Goal: Communication & Community: Answer question/provide support

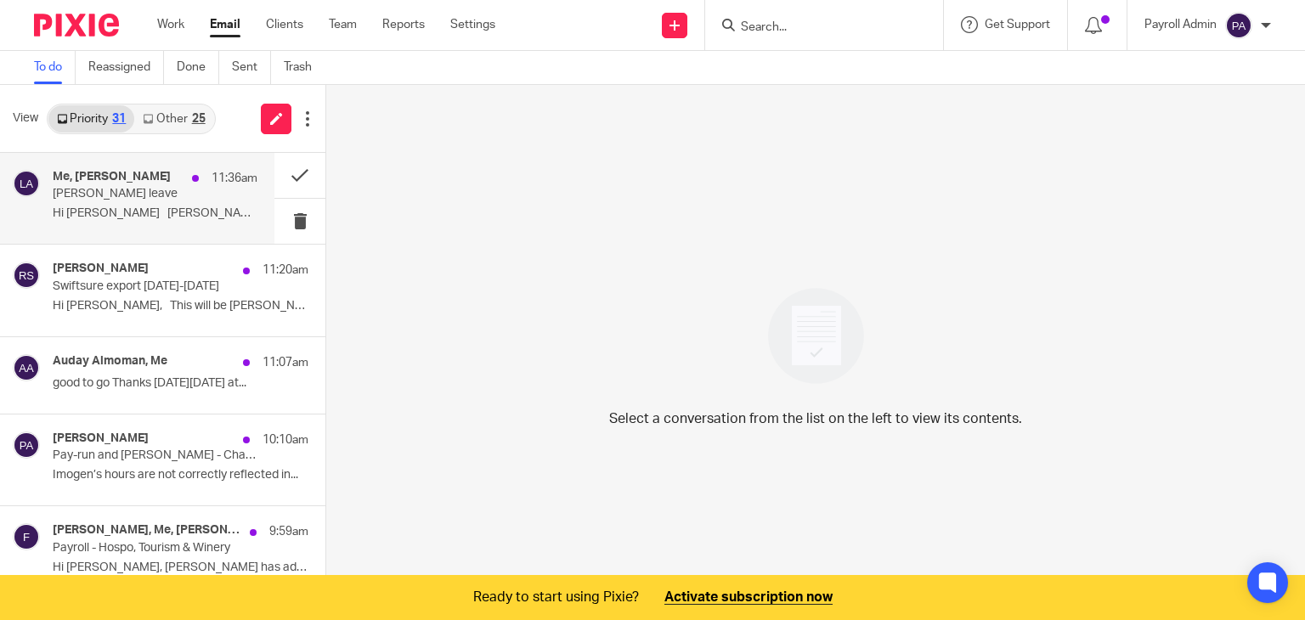
click at [129, 187] on p "Sonal leave" at bounding box center [135, 194] width 164 height 14
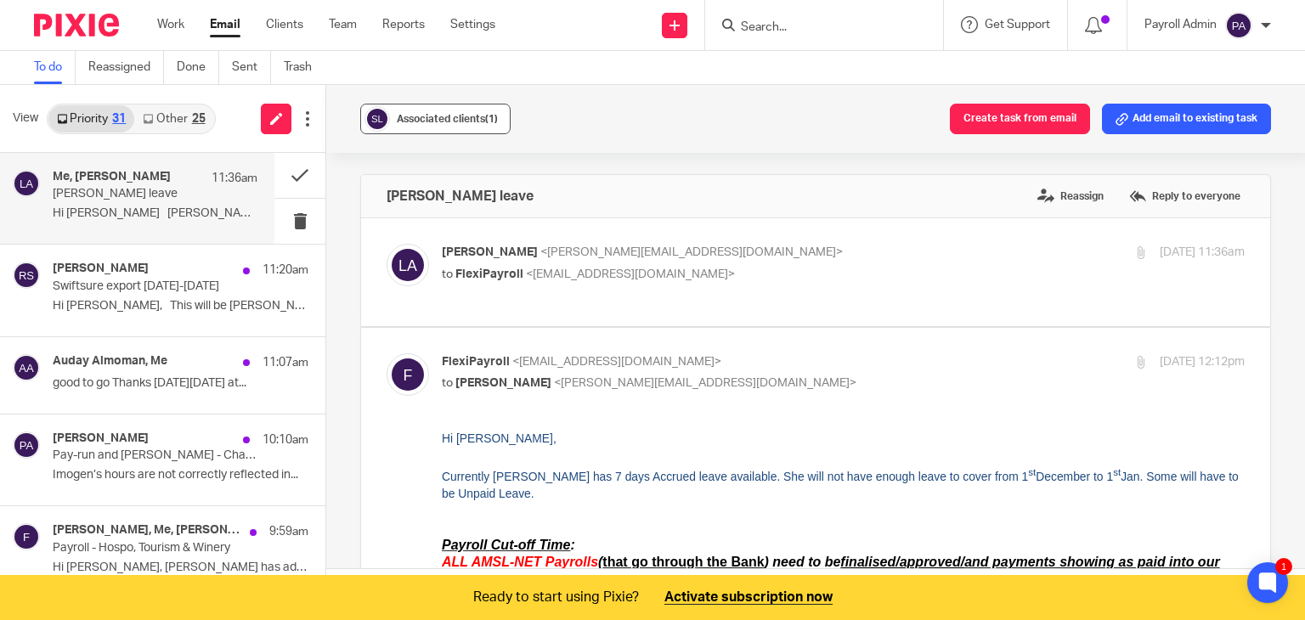
click at [440, 118] on span "Associated clients (1)" at bounding box center [447, 119] width 101 height 10
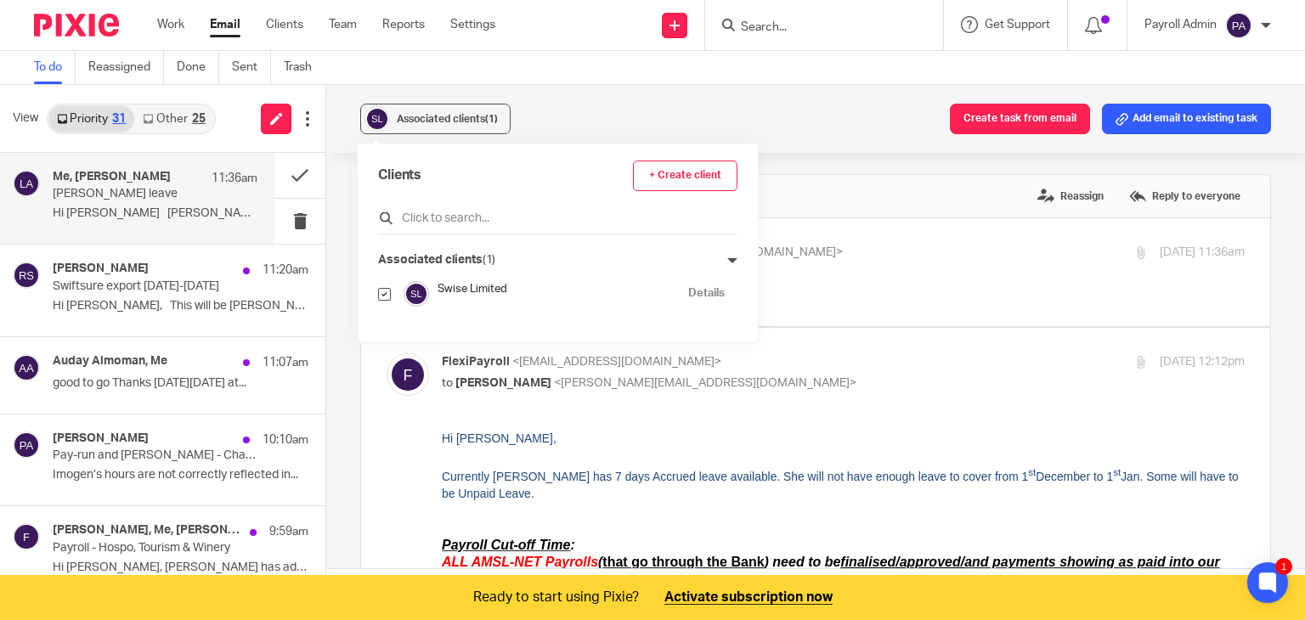
click at [409, 212] on input "text" at bounding box center [557, 218] width 359 height 17
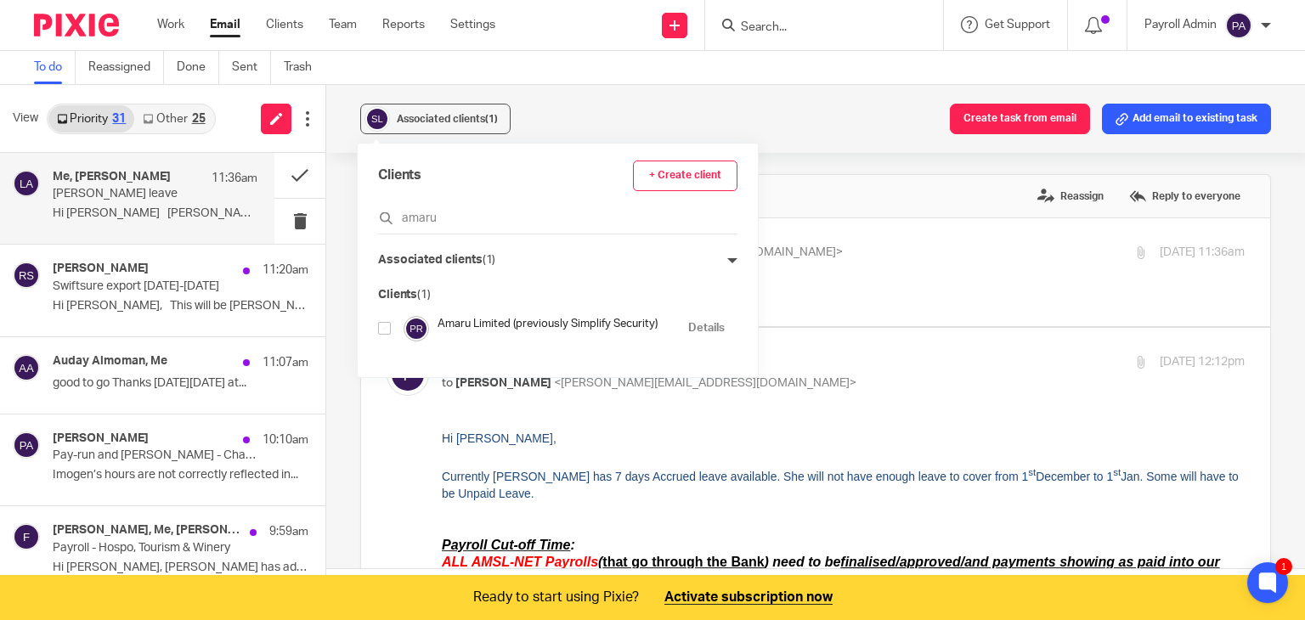
type input "amaru"
click at [384, 330] on input "checkbox" at bounding box center [384, 328] width 13 height 13
checkbox input "true"
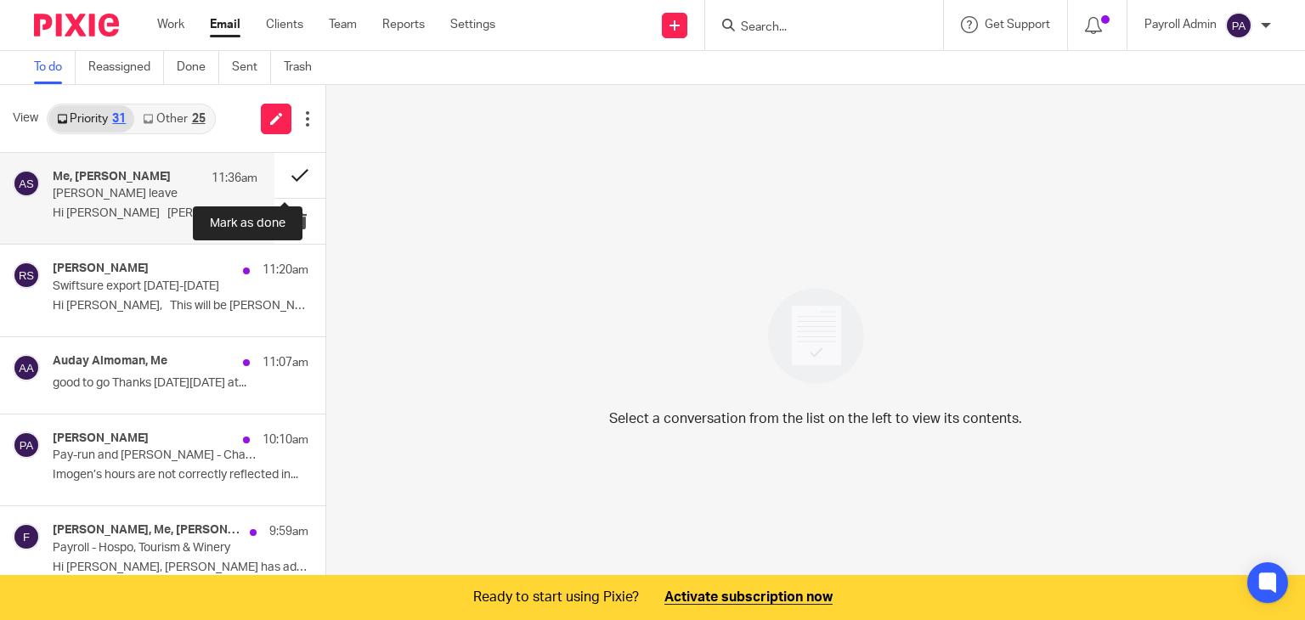
click at [285, 175] on button at bounding box center [299, 175] width 51 height 45
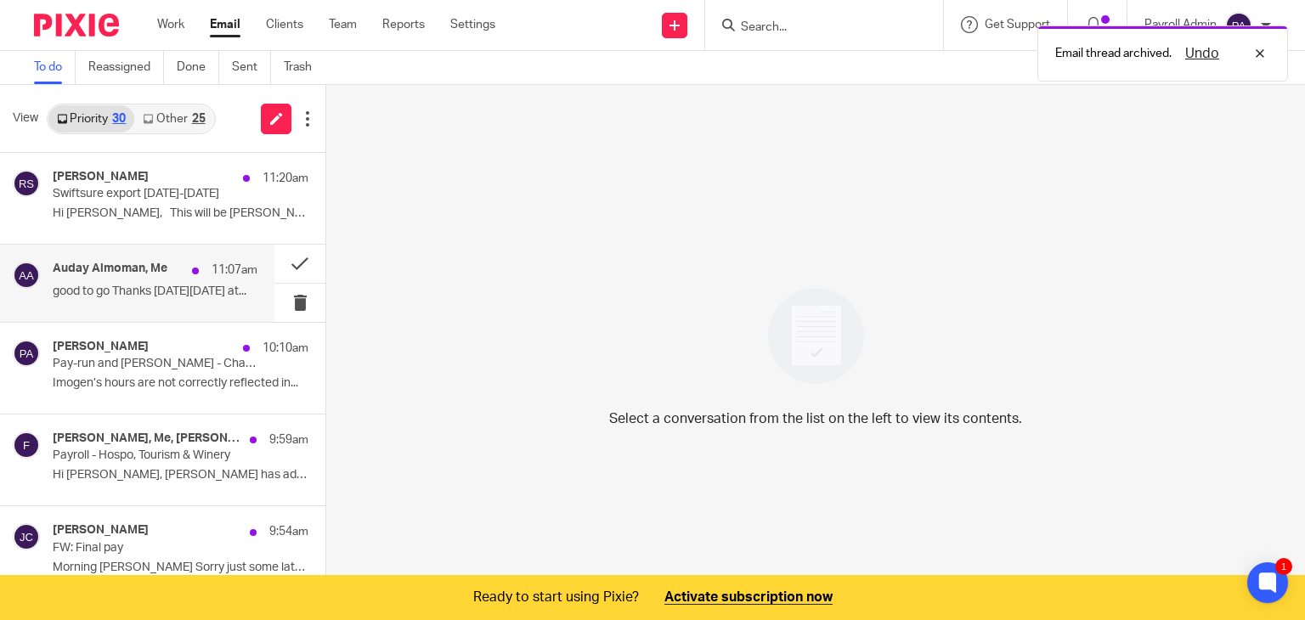
click at [173, 285] on p "good to go Thanks On Mon, 25 Aug 2025 at..." at bounding box center [155, 292] width 205 height 14
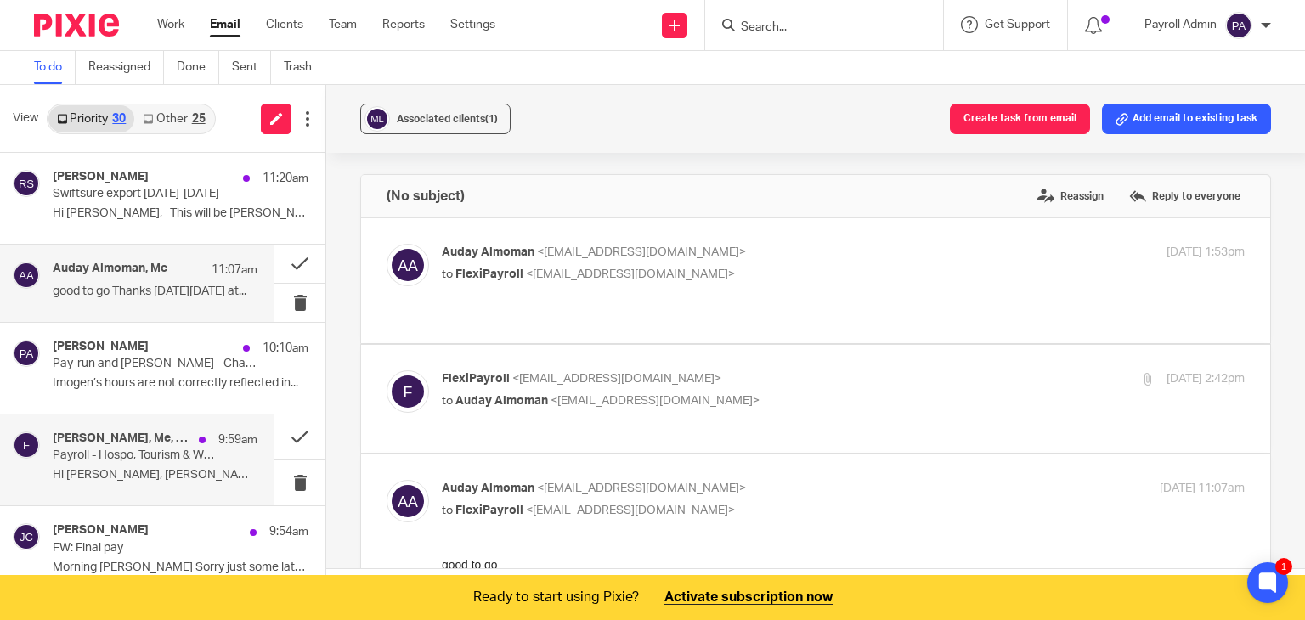
click at [186, 466] on div "Kyle Edwards, Me, Julie Cairns 9:59am Payroll - Hospo, Tourism & Winery Hi Juli…" at bounding box center [155, 459] width 205 height 57
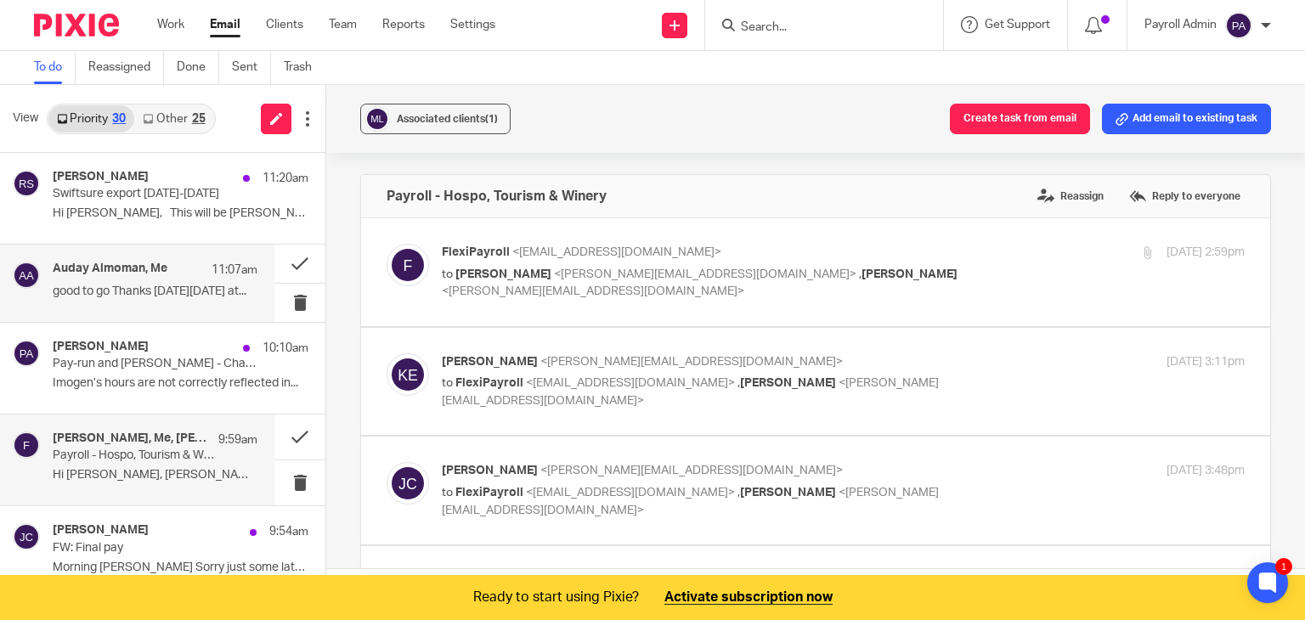
click at [105, 275] on h4 "Auday Almoman, Me" at bounding box center [110, 269] width 115 height 14
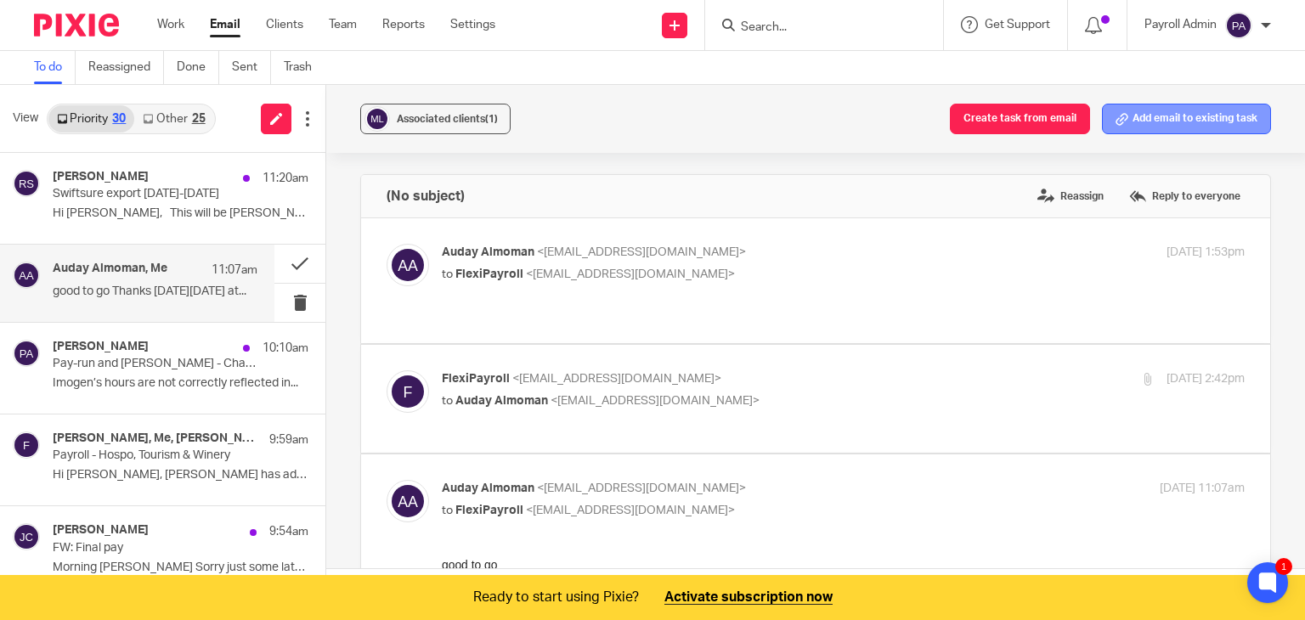
click at [1215, 116] on button "Add email to existing task" at bounding box center [1186, 119] width 169 height 31
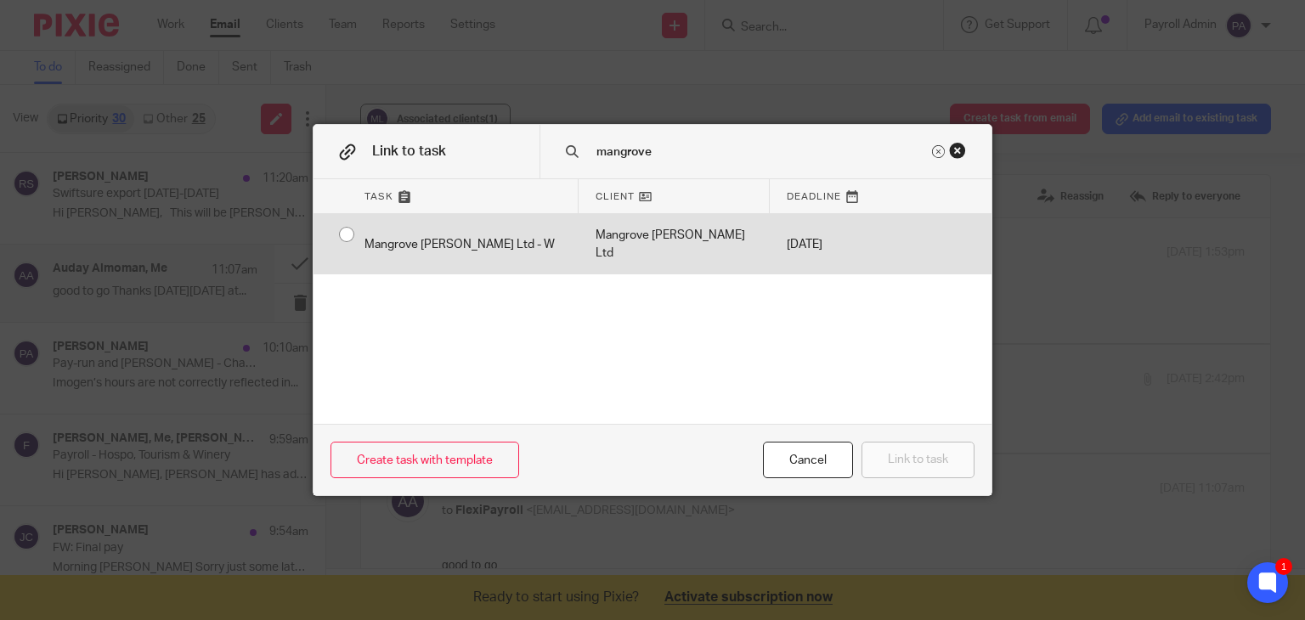
type input "mangrove"
click at [339, 233] on input "radio" at bounding box center [346, 234] width 32 height 32
radio input "false"
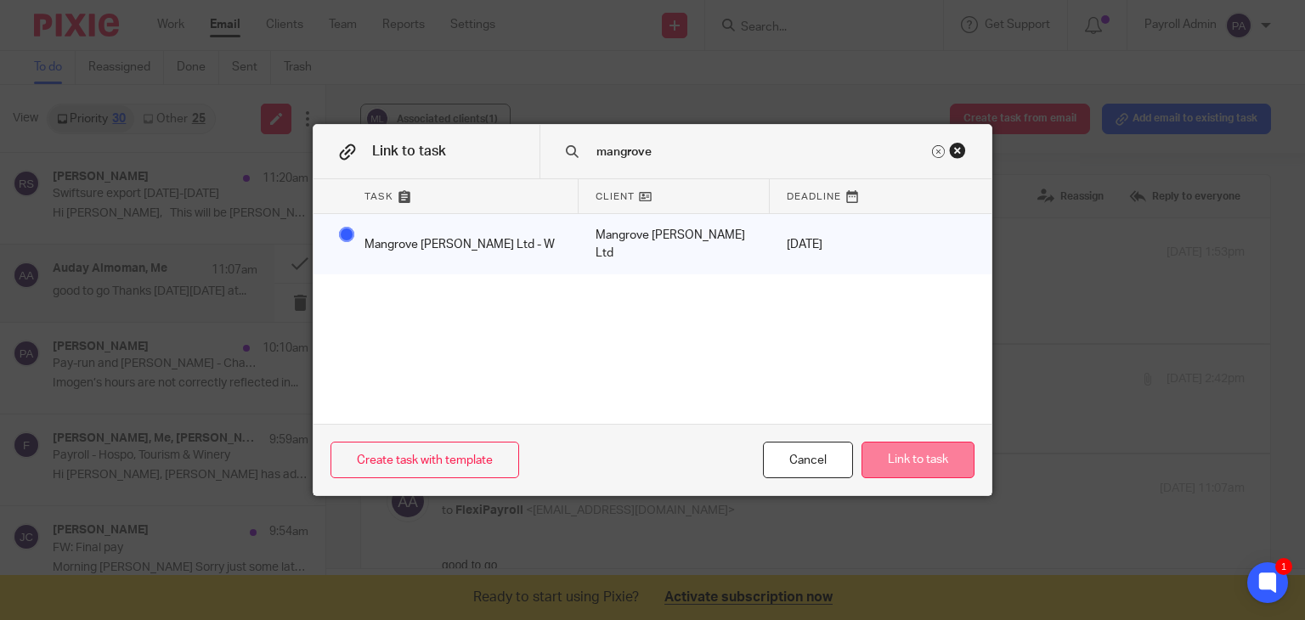
click at [924, 453] on button "Link to task" at bounding box center [917, 460] width 113 height 37
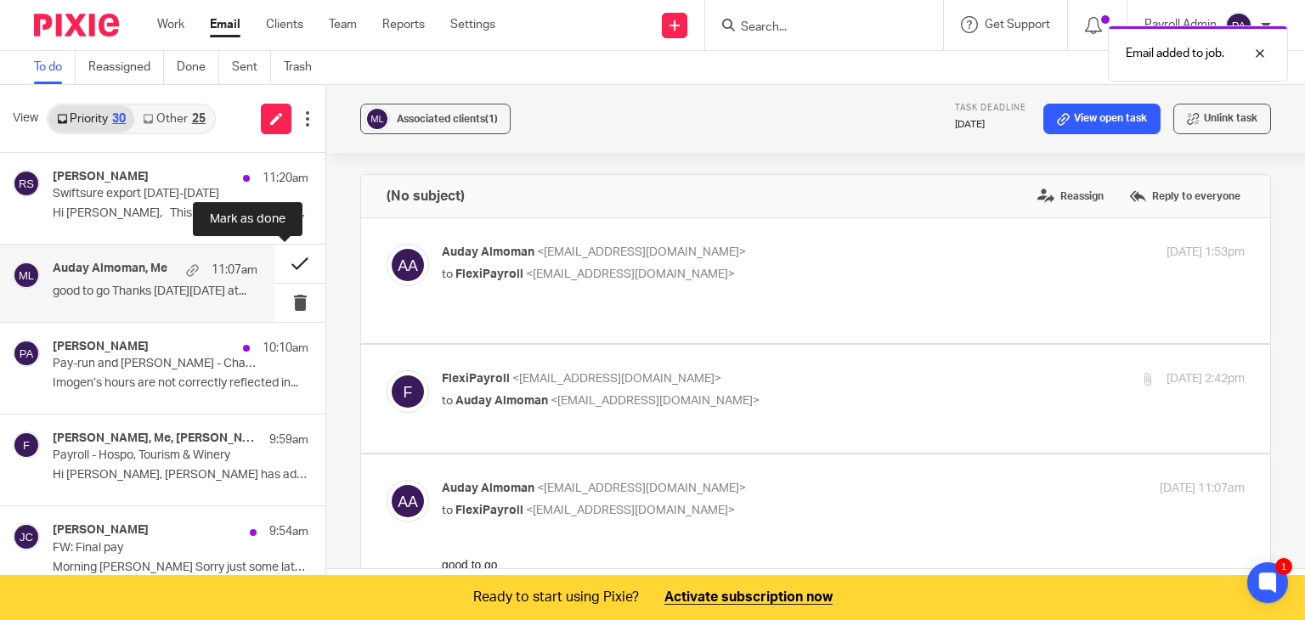
click at [286, 256] on button at bounding box center [299, 264] width 51 height 38
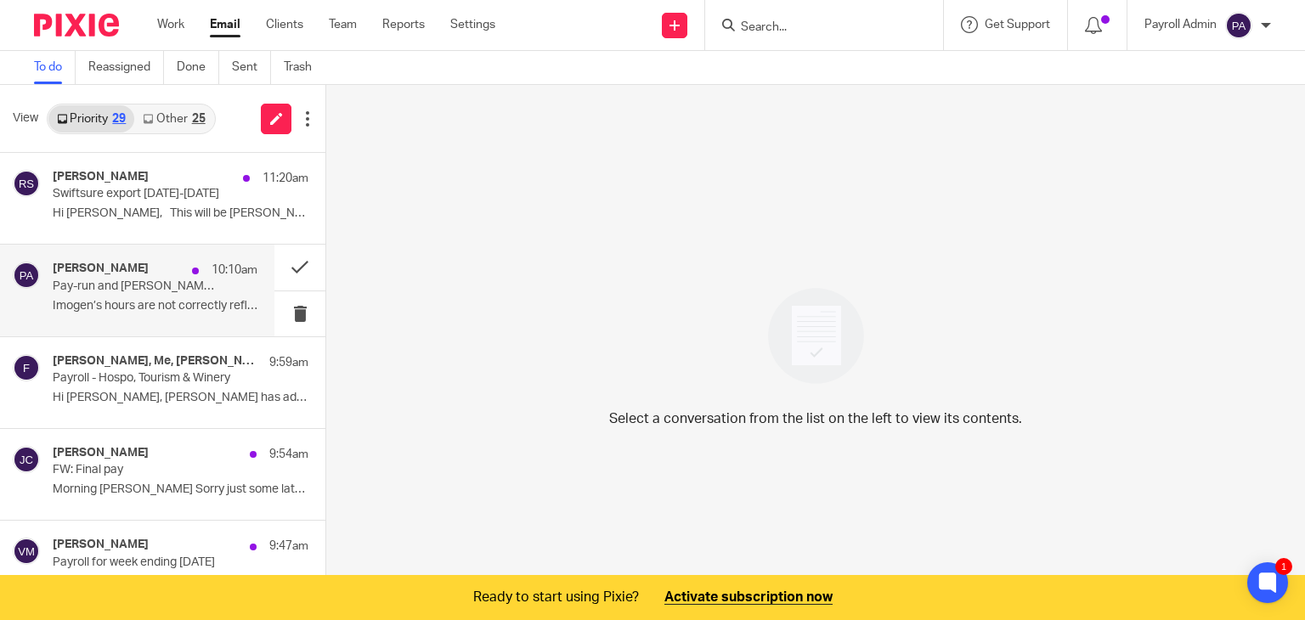
click at [118, 283] on p "Pay-run and Imogen Lacey - Change of Hours eff 11 August" at bounding box center [135, 286] width 164 height 14
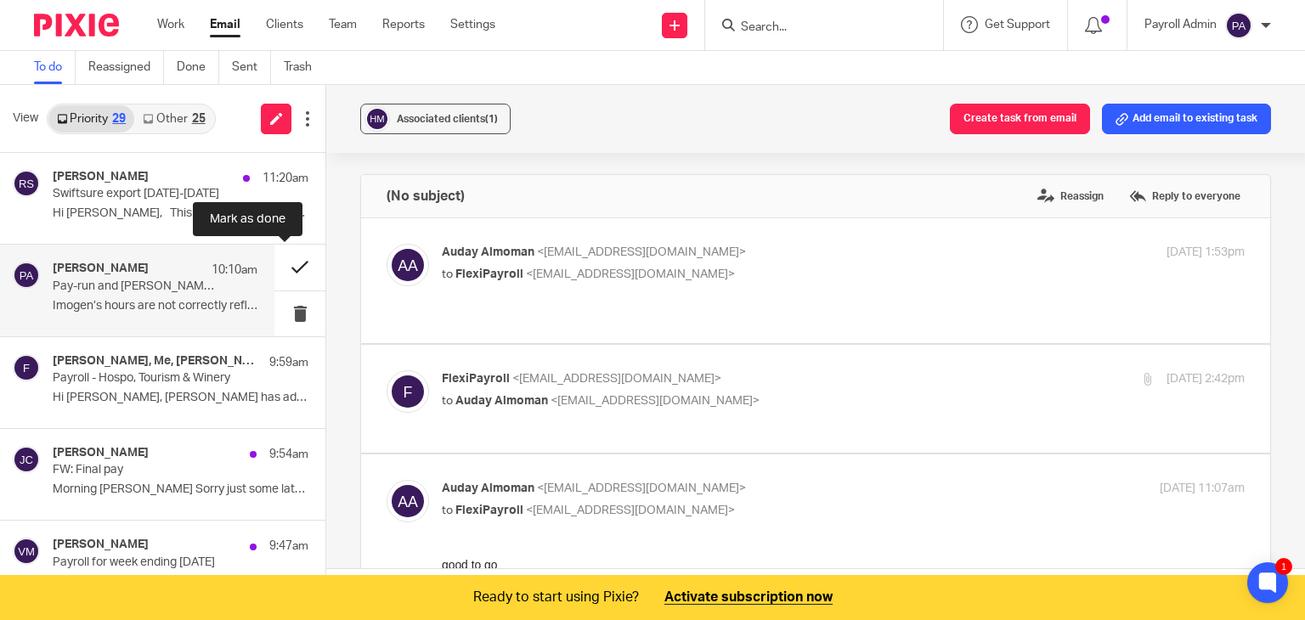
click at [279, 262] on button at bounding box center [299, 267] width 51 height 45
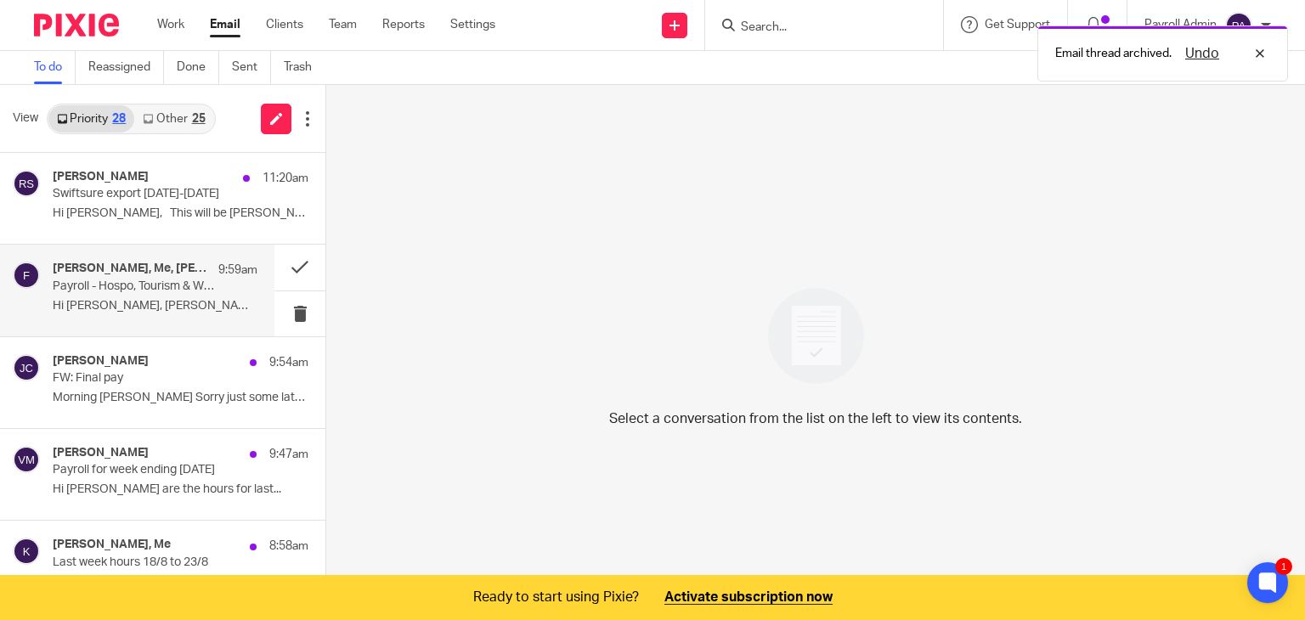
click at [115, 293] on p "Payroll - Hospo, Tourism & Winery" at bounding box center [135, 286] width 164 height 14
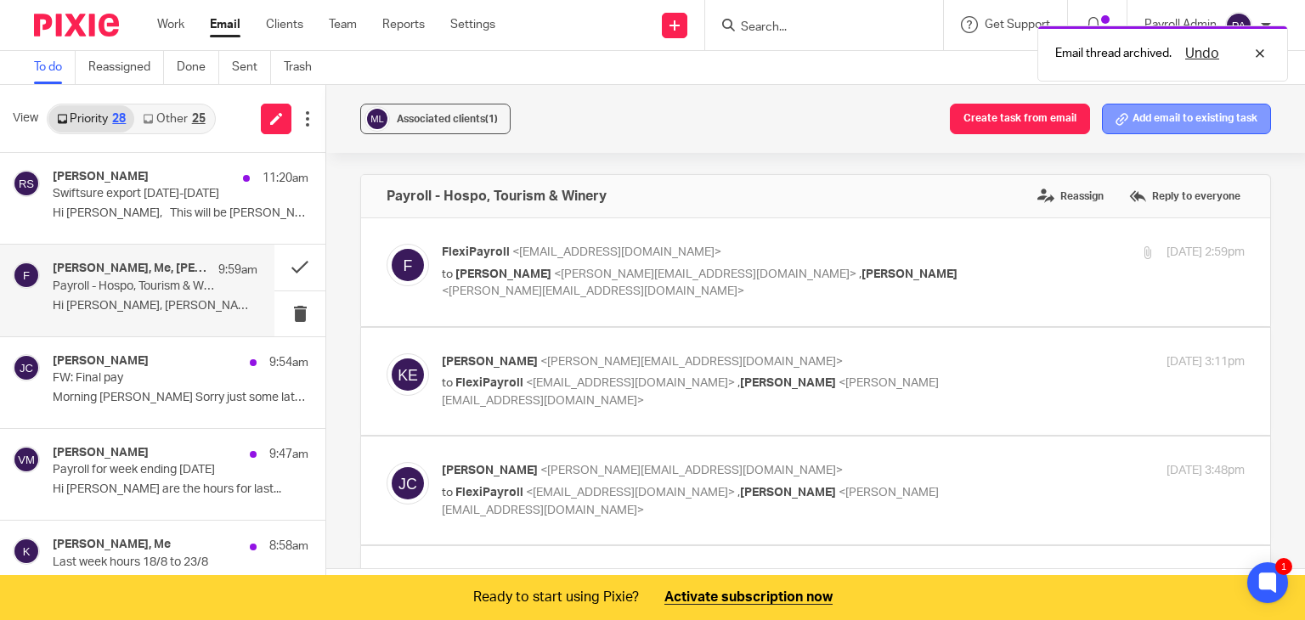
click at [1165, 117] on button "Add email to existing task" at bounding box center [1186, 119] width 169 height 31
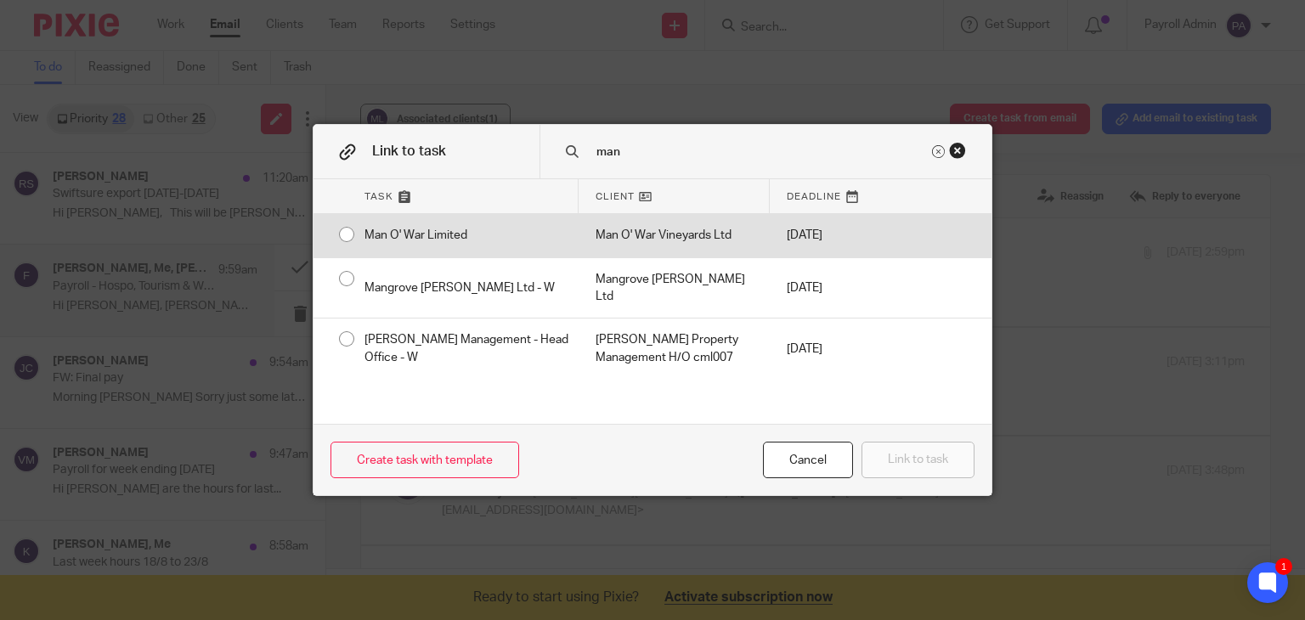
type input "man"
click at [347, 234] on div "Man O' War Limited" at bounding box center [462, 235] width 231 height 42
radio input "true"
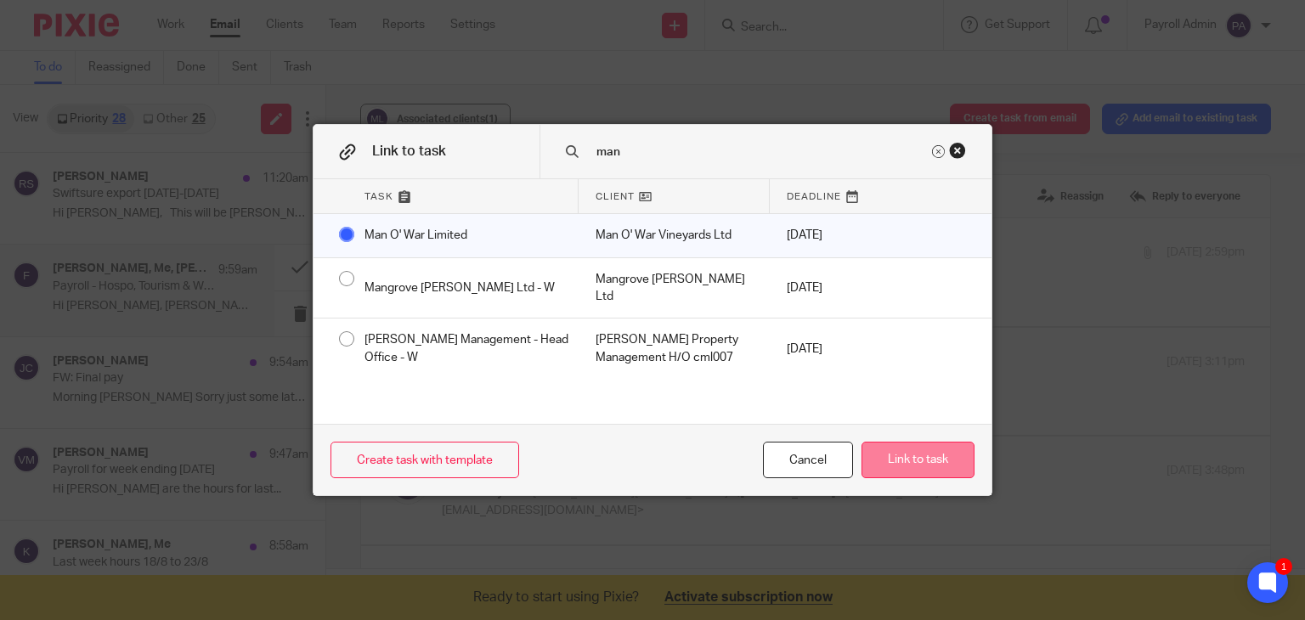
click at [937, 458] on button "Link to task" at bounding box center [917, 460] width 113 height 37
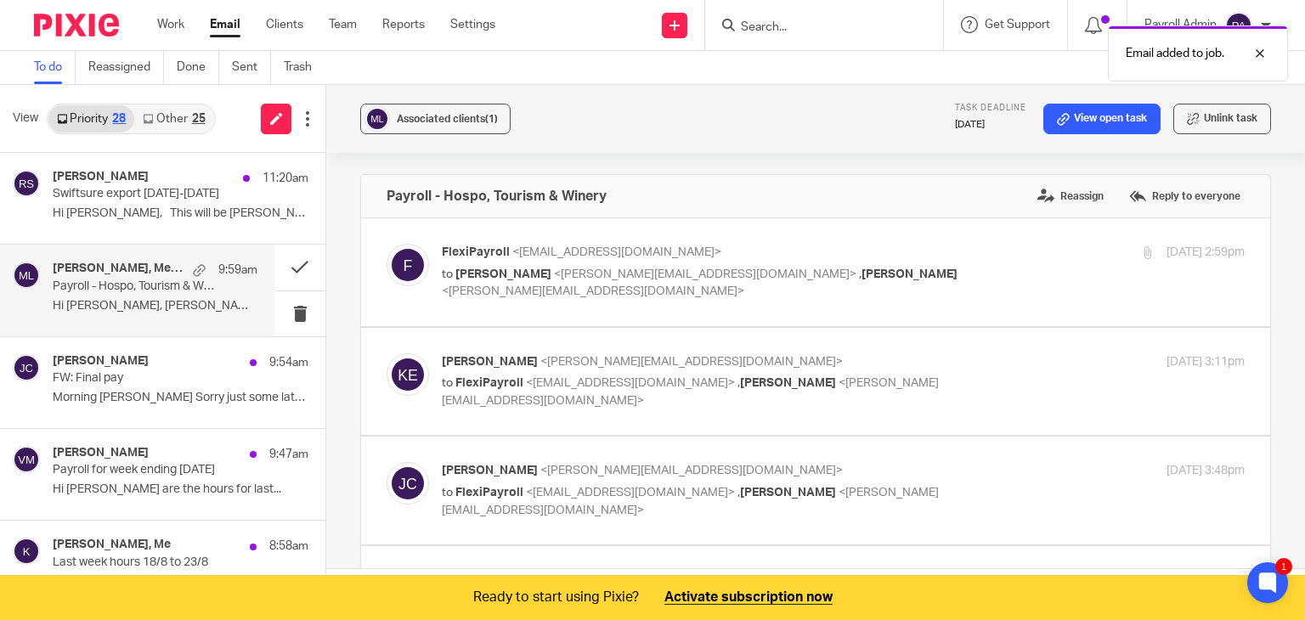
click at [144, 291] on p "Payroll - Hospo, Tourism & Winery" at bounding box center [135, 286] width 164 height 14
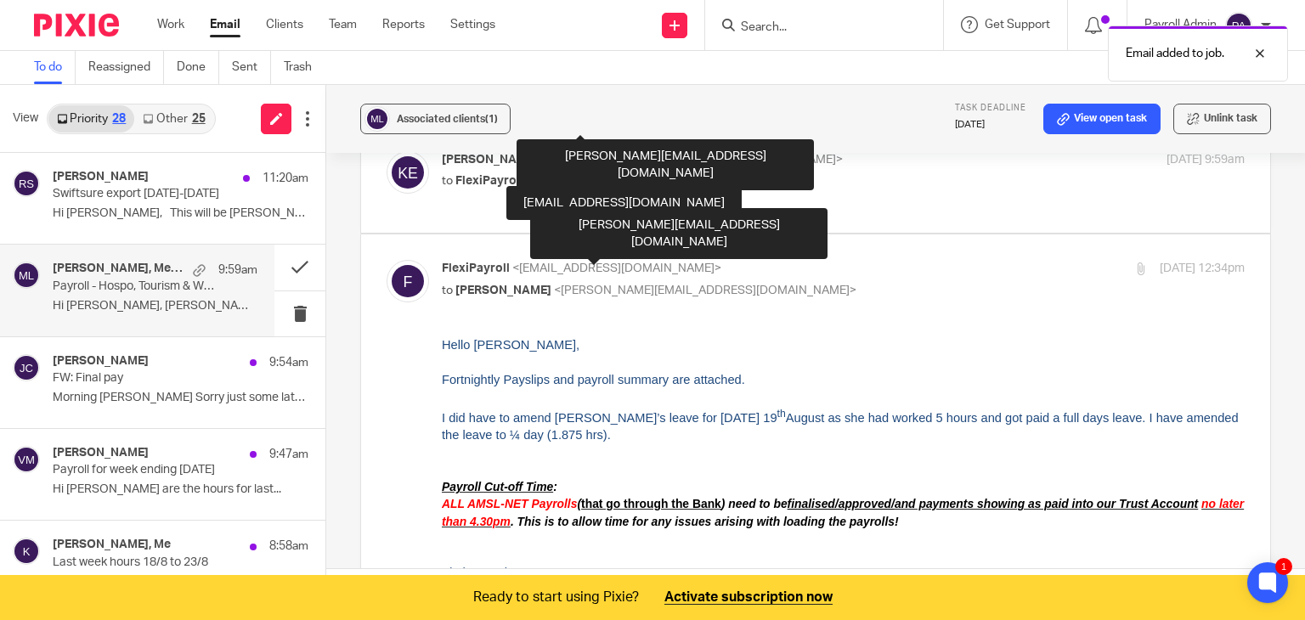
scroll to position [679, 0]
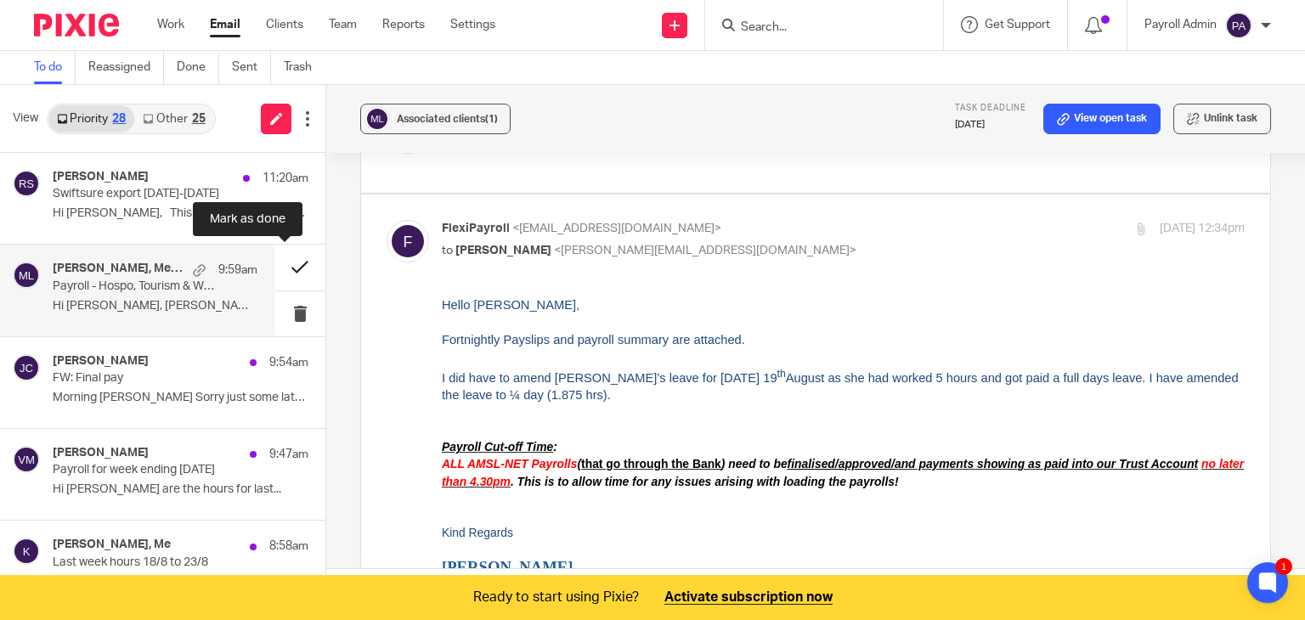
click at [287, 266] on button at bounding box center [299, 267] width 51 height 45
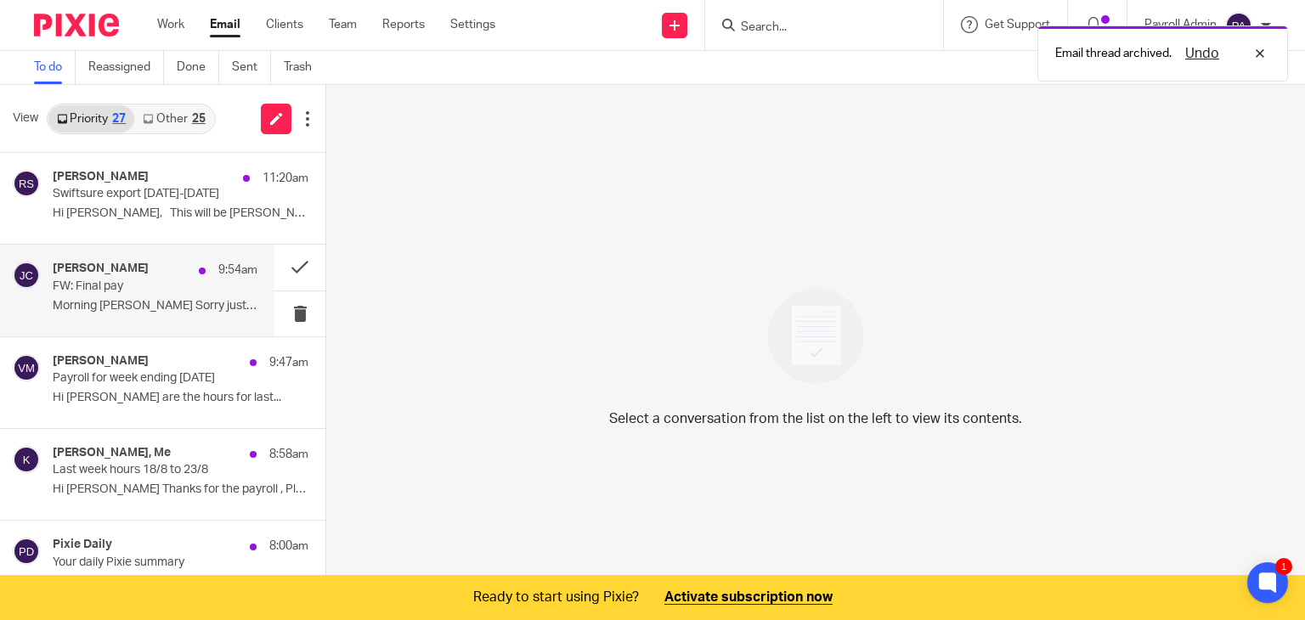
click at [78, 279] on p "FW: Final pay" at bounding box center [135, 286] width 164 height 14
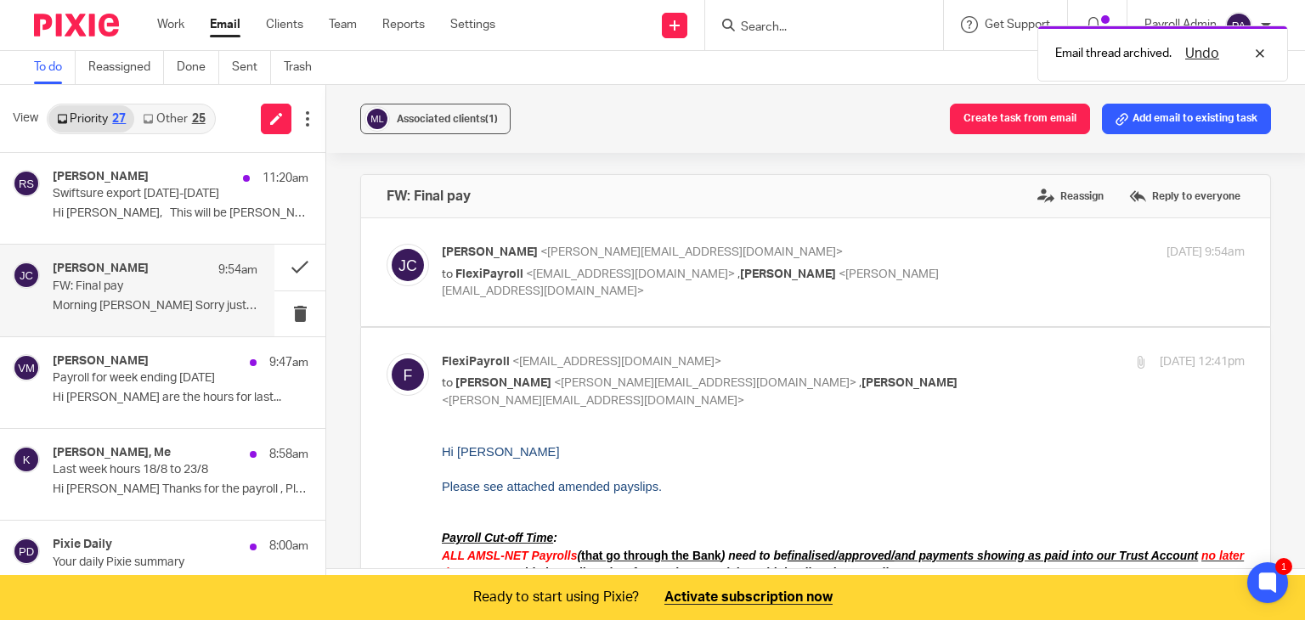
scroll to position [0, 0]
click at [1216, 116] on button "Add email to existing task" at bounding box center [1186, 119] width 169 height 31
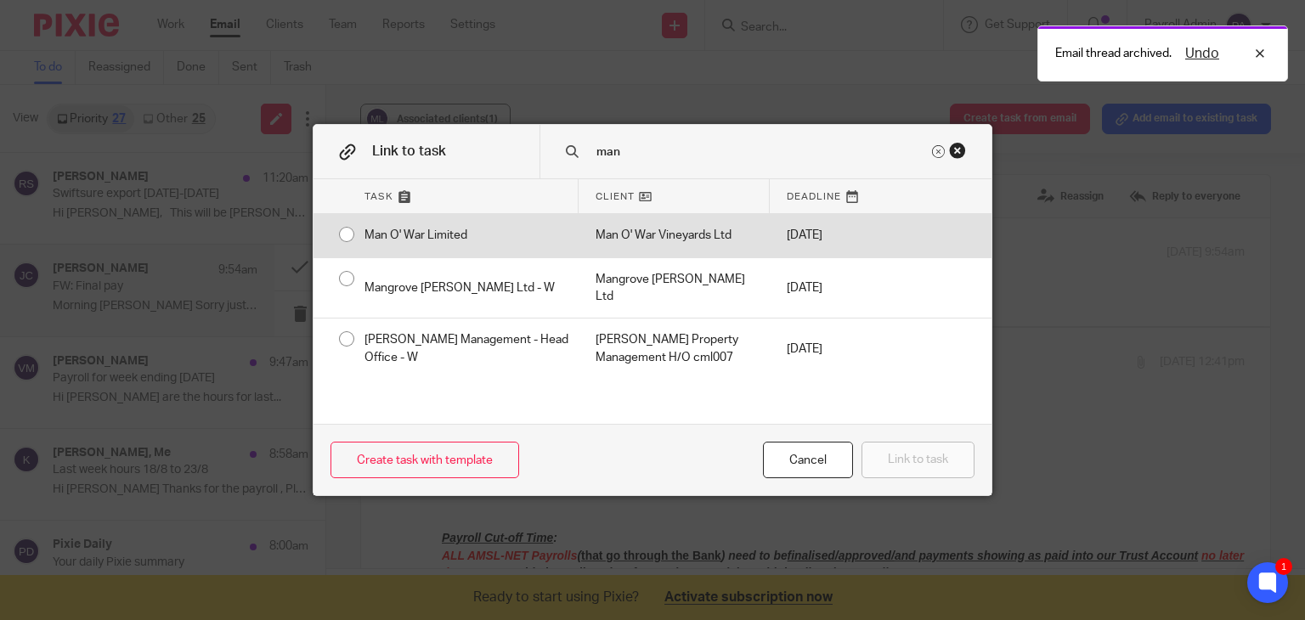
type input "man"
click at [347, 231] on div "Man O' War Limited" at bounding box center [462, 235] width 231 height 42
radio input "true"
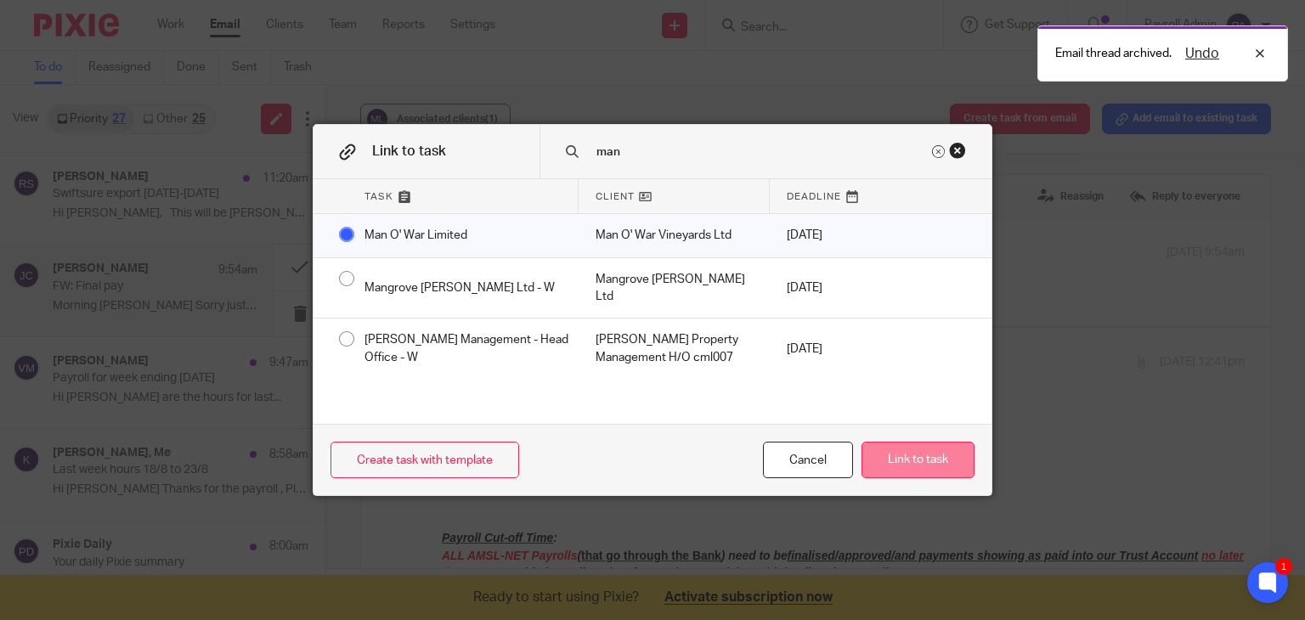
click at [936, 459] on button "Link to task" at bounding box center [917, 460] width 113 height 37
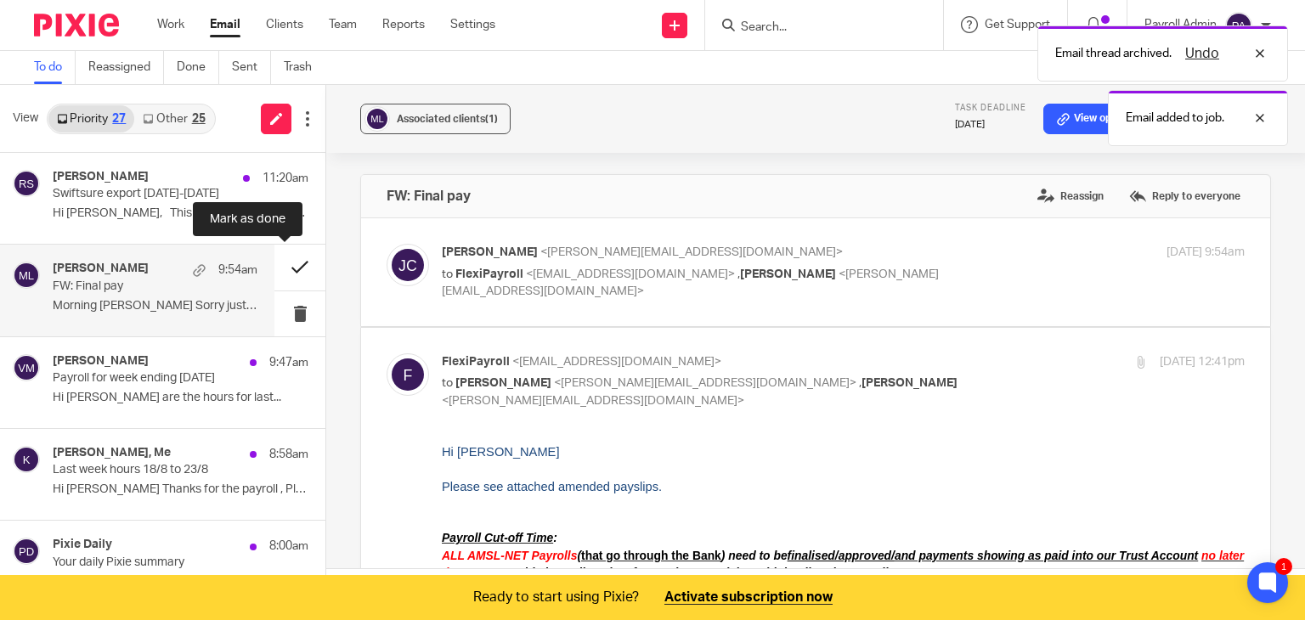
click at [285, 258] on button at bounding box center [299, 267] width 51 height 45
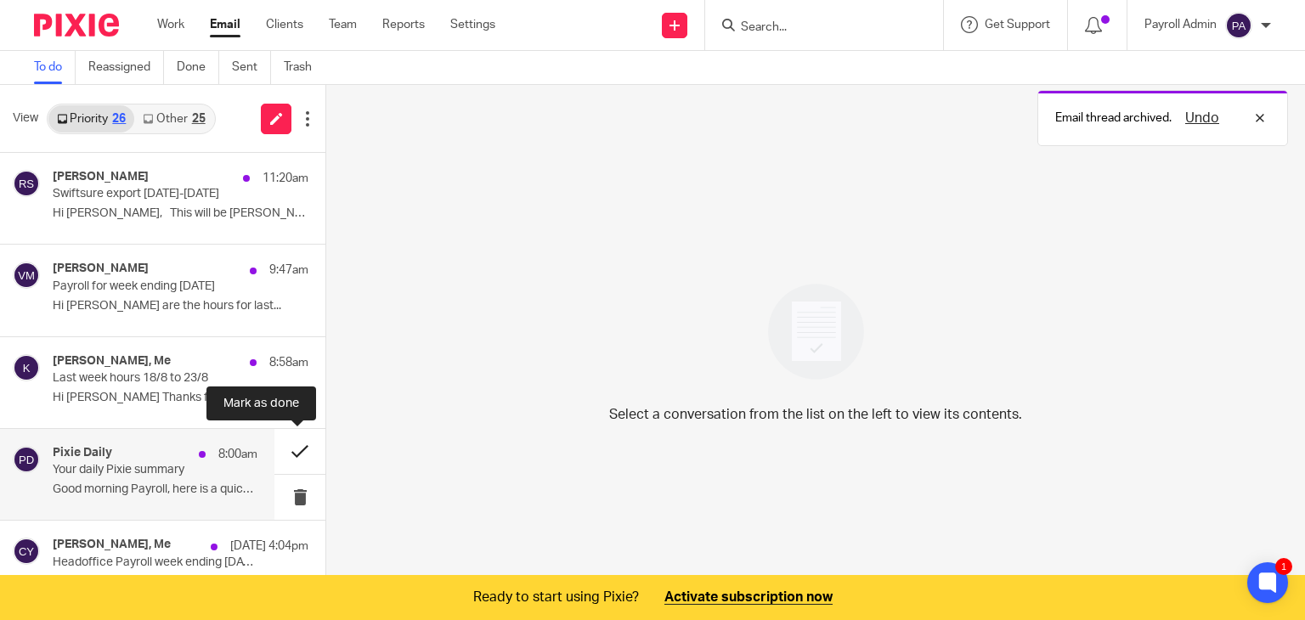
click at [299, 440] on button at bounding box center [299, 451] width 51 height 45
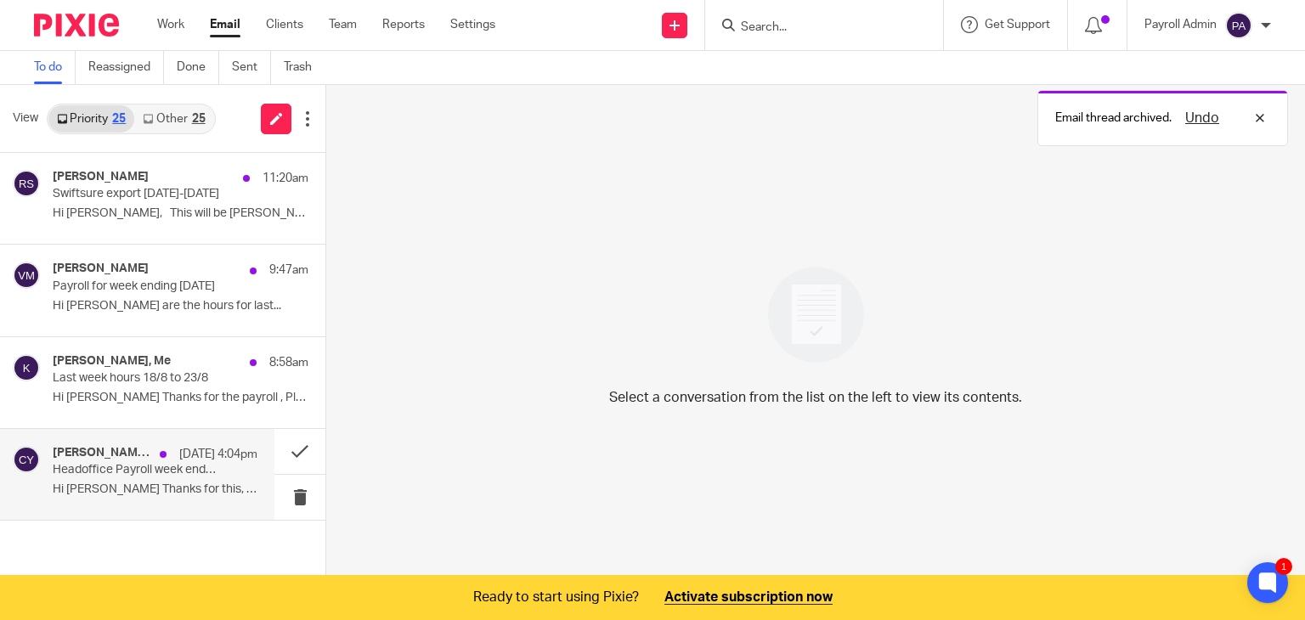
click at [147, 471] on p "Headoffice Payroll week ending 24 August 2025" at bounding box center [135, 470] width 164 height 14
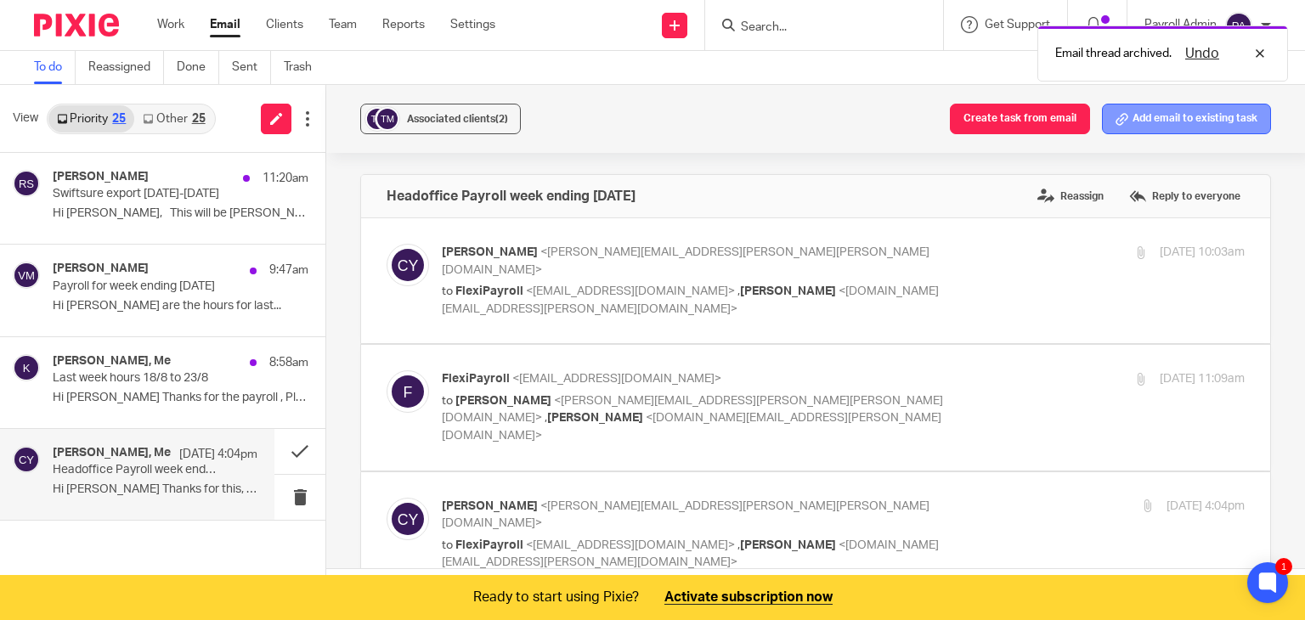
click at [1210, 119] on button "Add email to existing task" at bounding box center [1186, 119] width 169 height 31
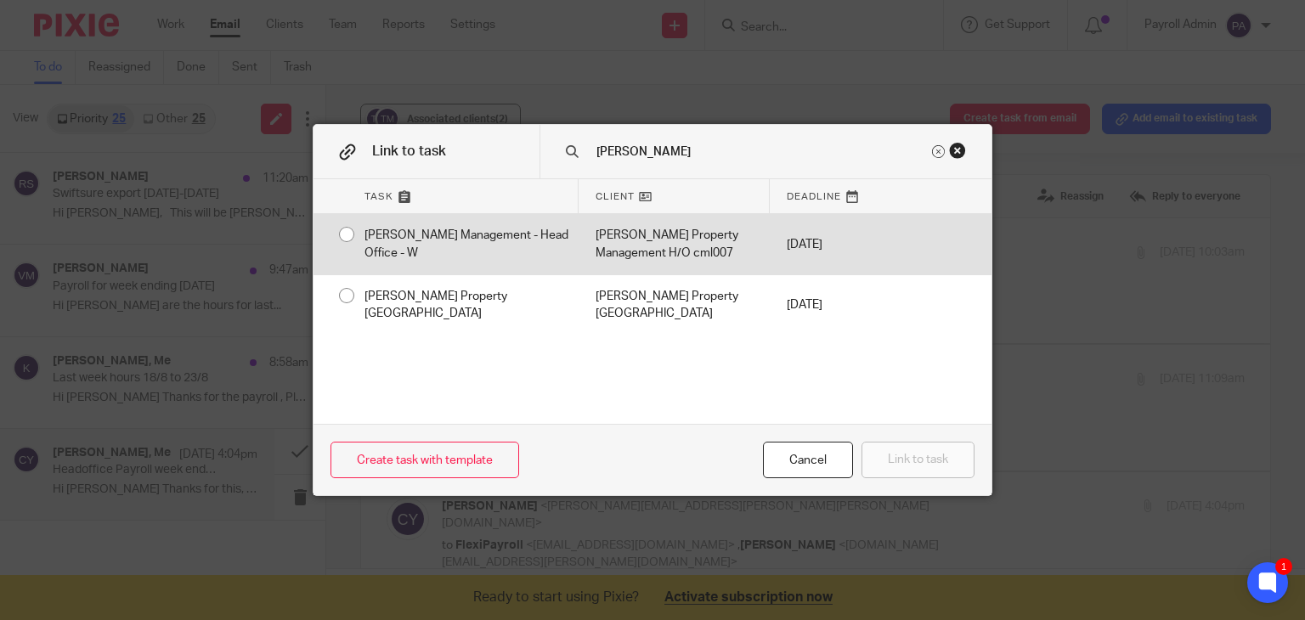
type input "tinline"
click at [347, 234] on div "Tinline Management - Head Office - W" at bounding box center [462, 244] width 231 height 60
radio input "true"
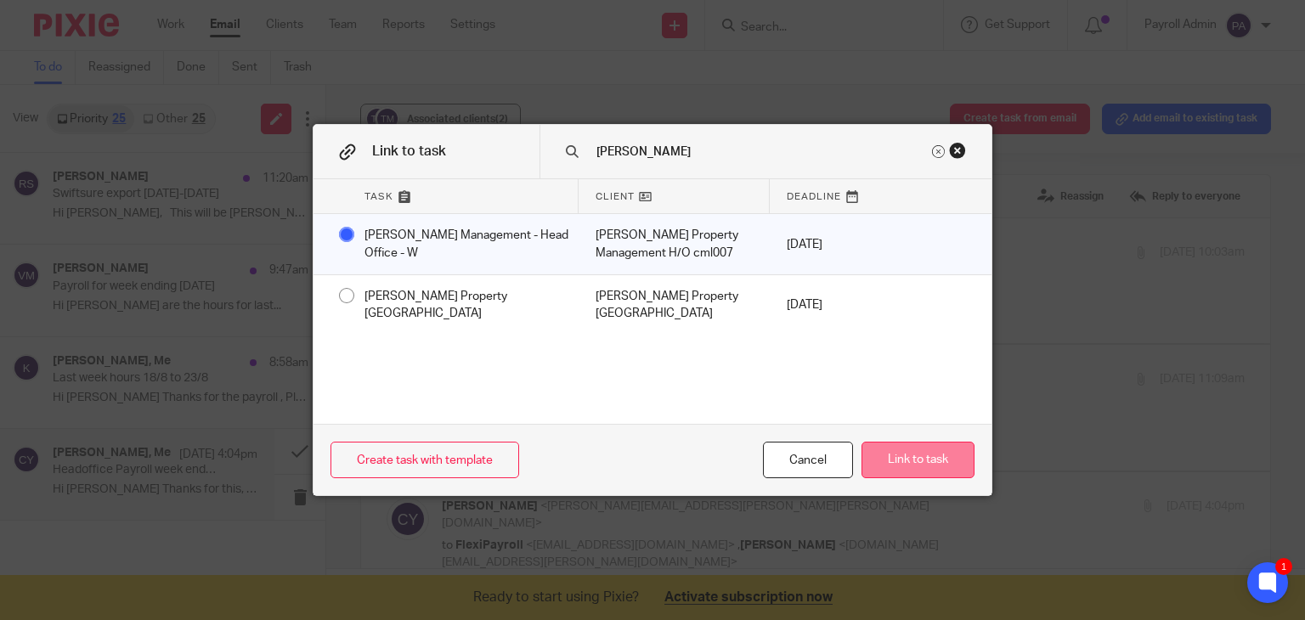
click at [898, 476] on button "Link to task" at bounding box center [917, 460] width 113 height 37
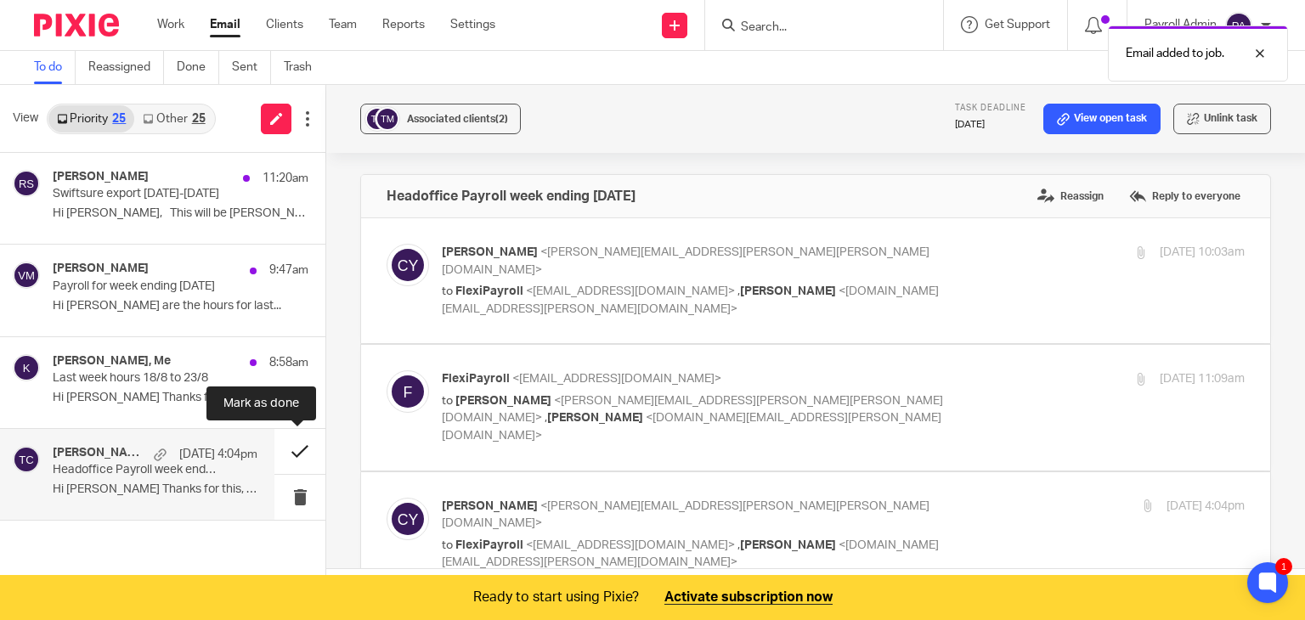
click at [294, 448] on button at bounding box center [299, 451] width 51 height 45
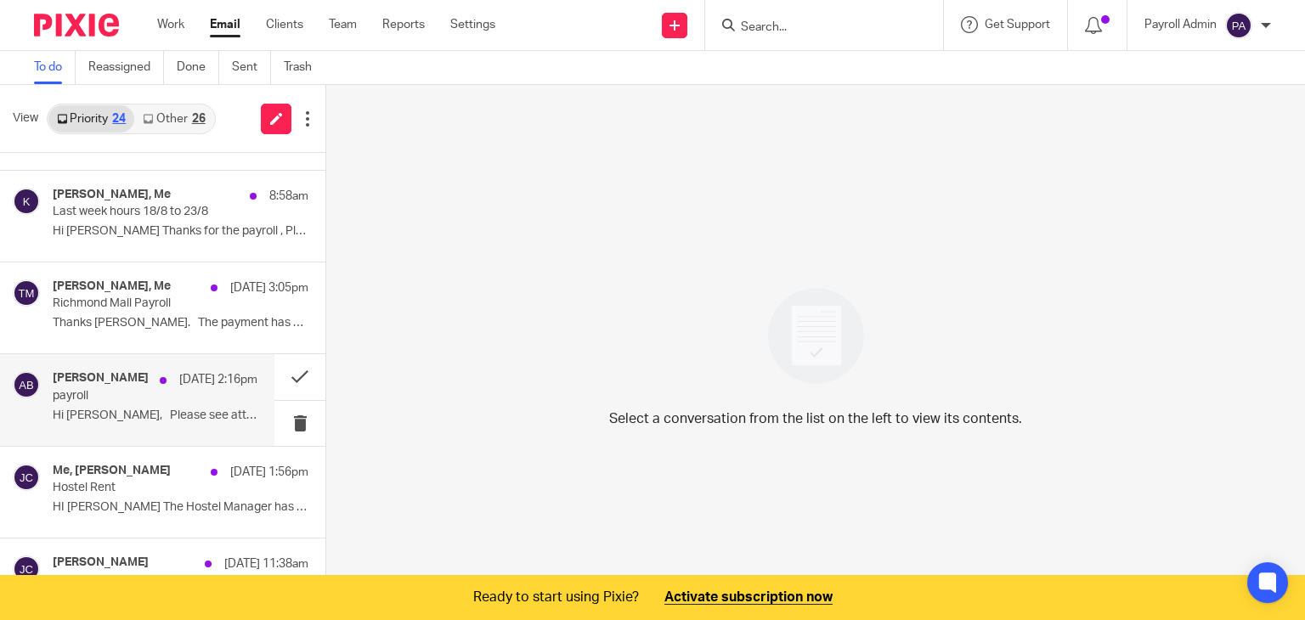
scroll to position [170, 0]
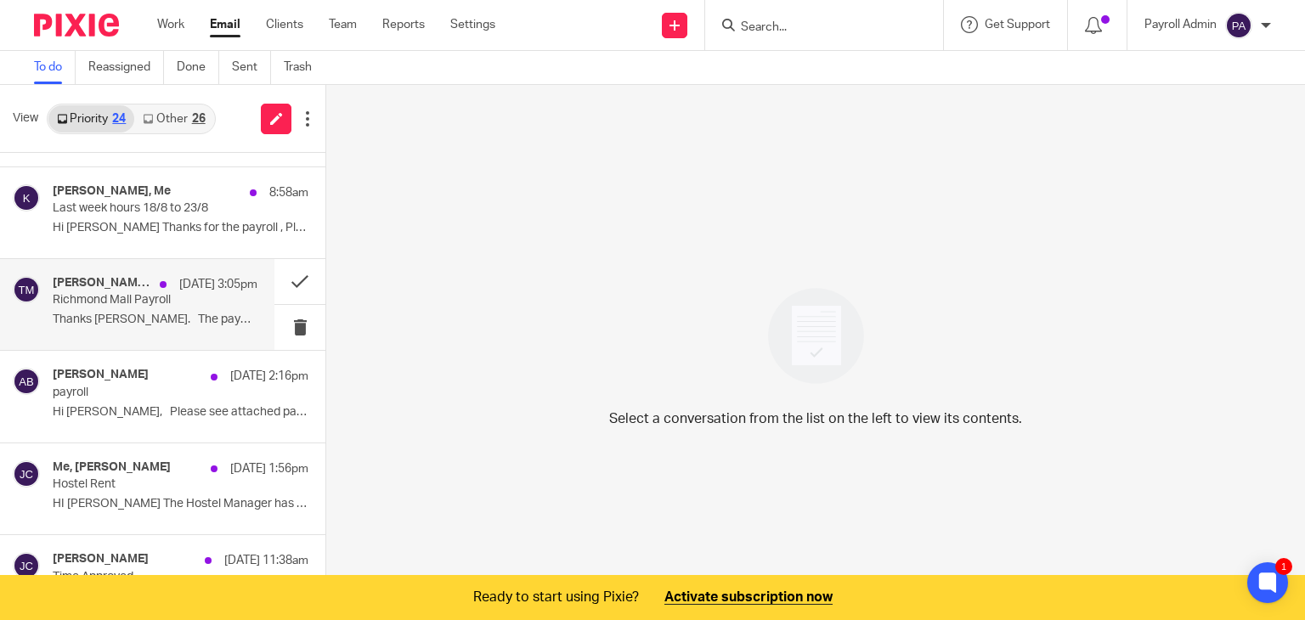
click at [113, 293] on p "Richmond Mall Payroll" at bounding box center [135, 300] width 164 height 14
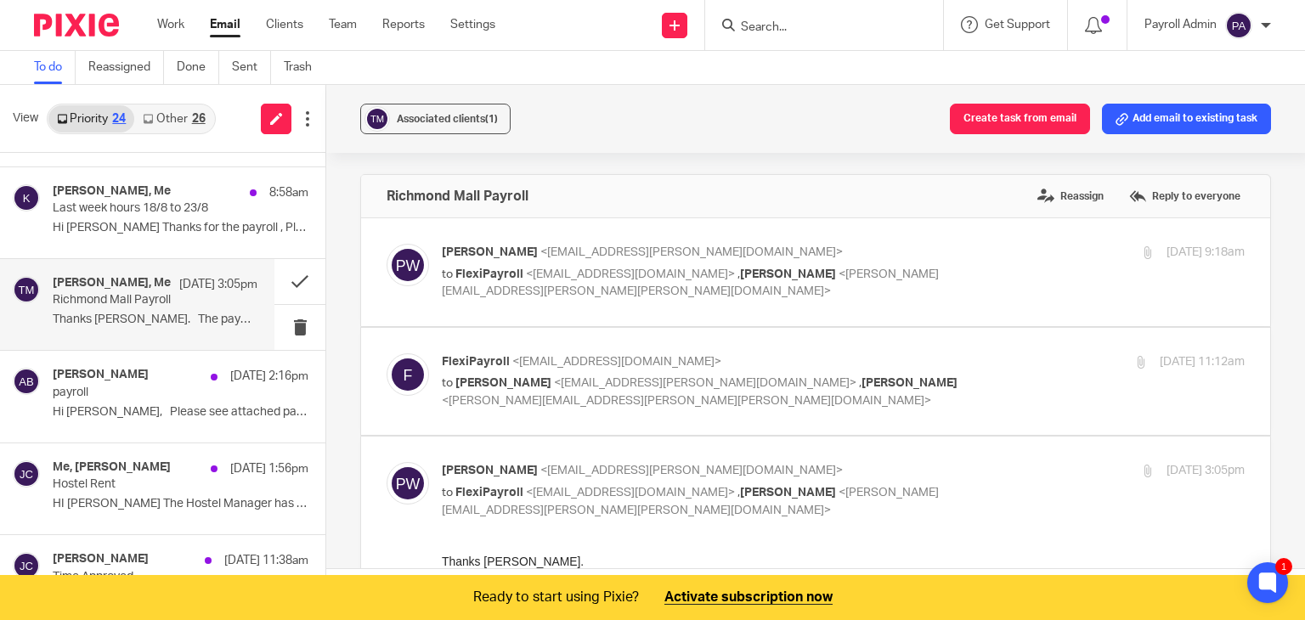
scroll to position [0, 0]
click at [1153, 118] on button "Add email to existing task" at bounding box center [1186, 119] width 169 height 31
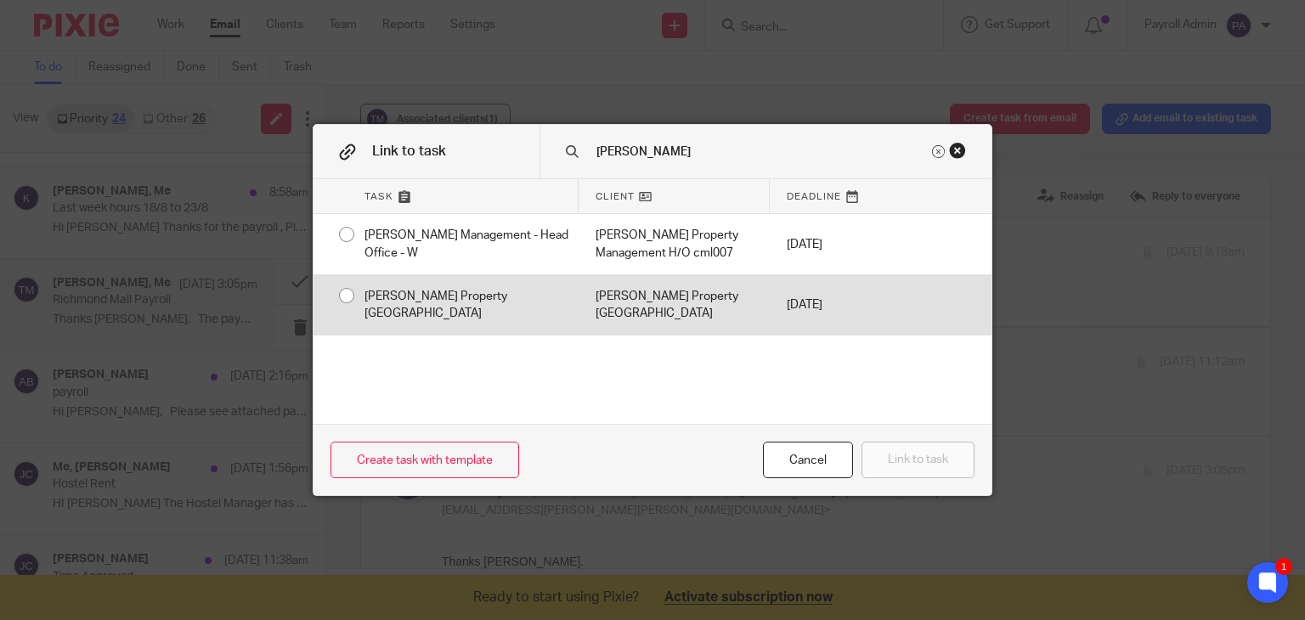
type input "tinline"
click at [333, 296] on input "radio" at bounding box center [346, 295] width 32 height 32
radio input "false"
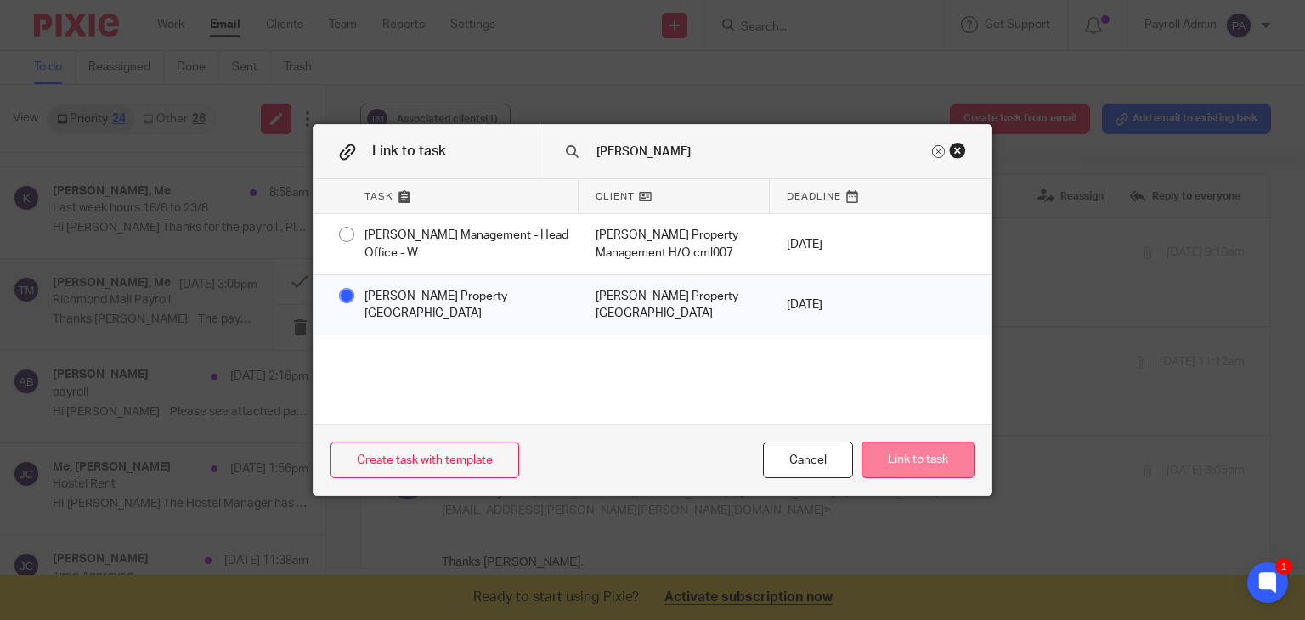
click at [905, 469] on button "Link to task" at bounding box center [917, 460] width 113 height 37
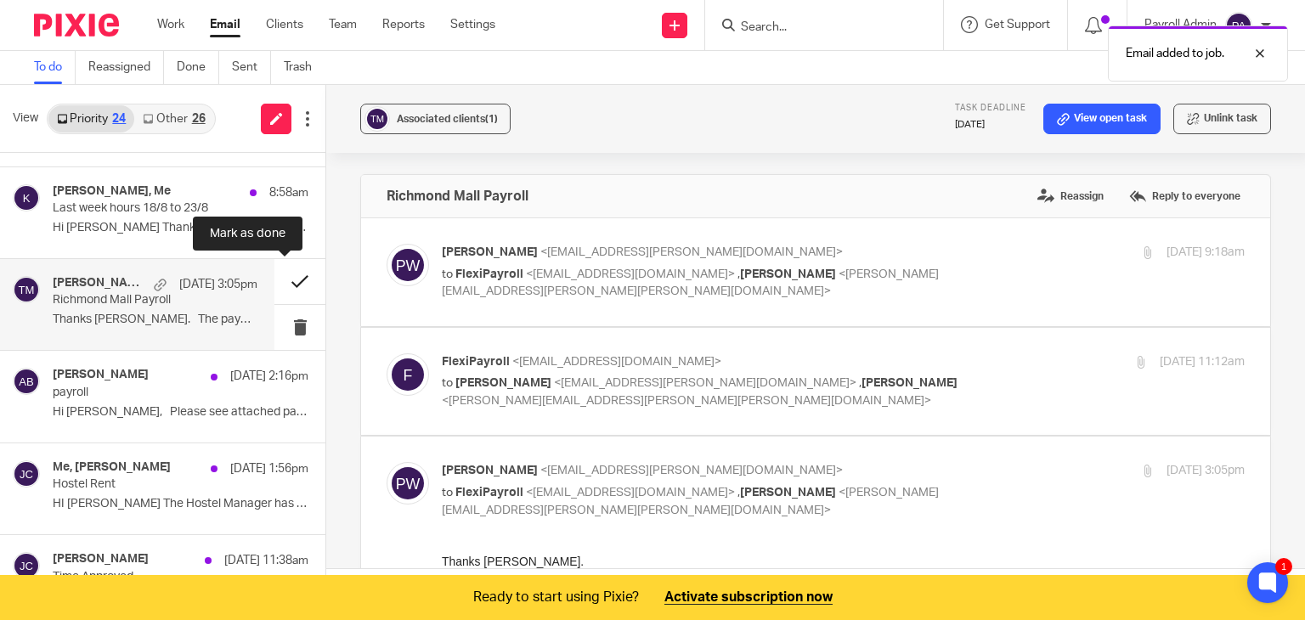
click at [285, 278] on button at bounding box center [299, 281] width 51 height 45
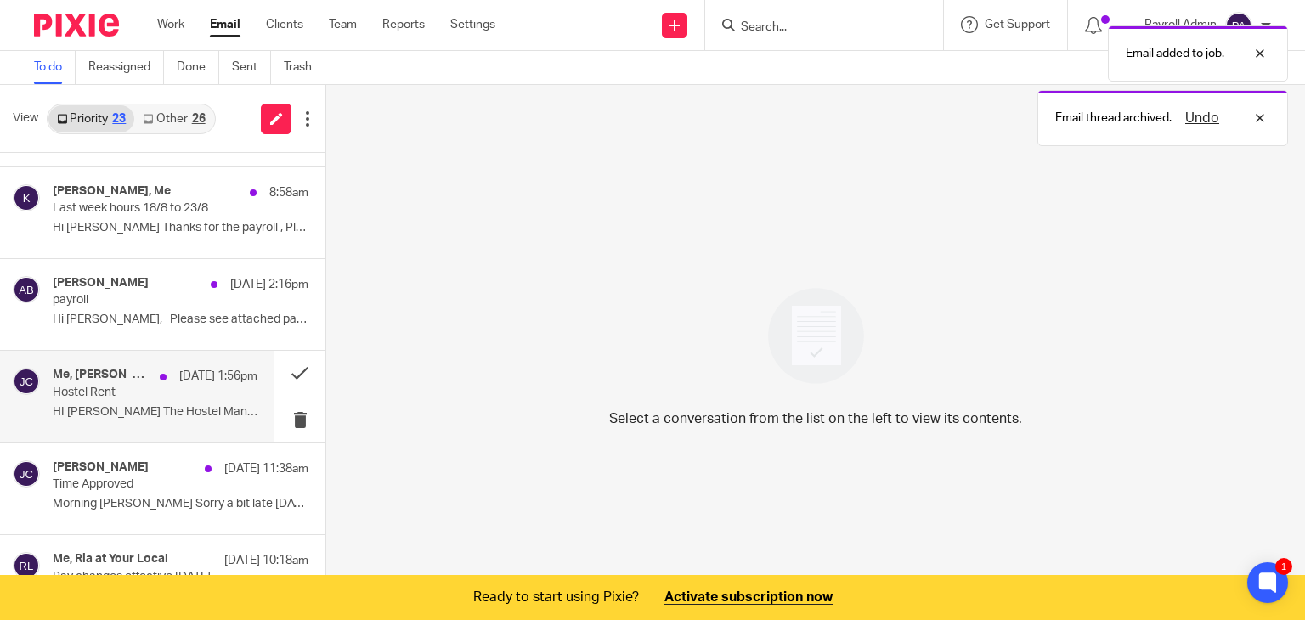
click at [179, 381] on p "25 Aug 1:56pm" at bounding box center [218, 376] width 78 height 17
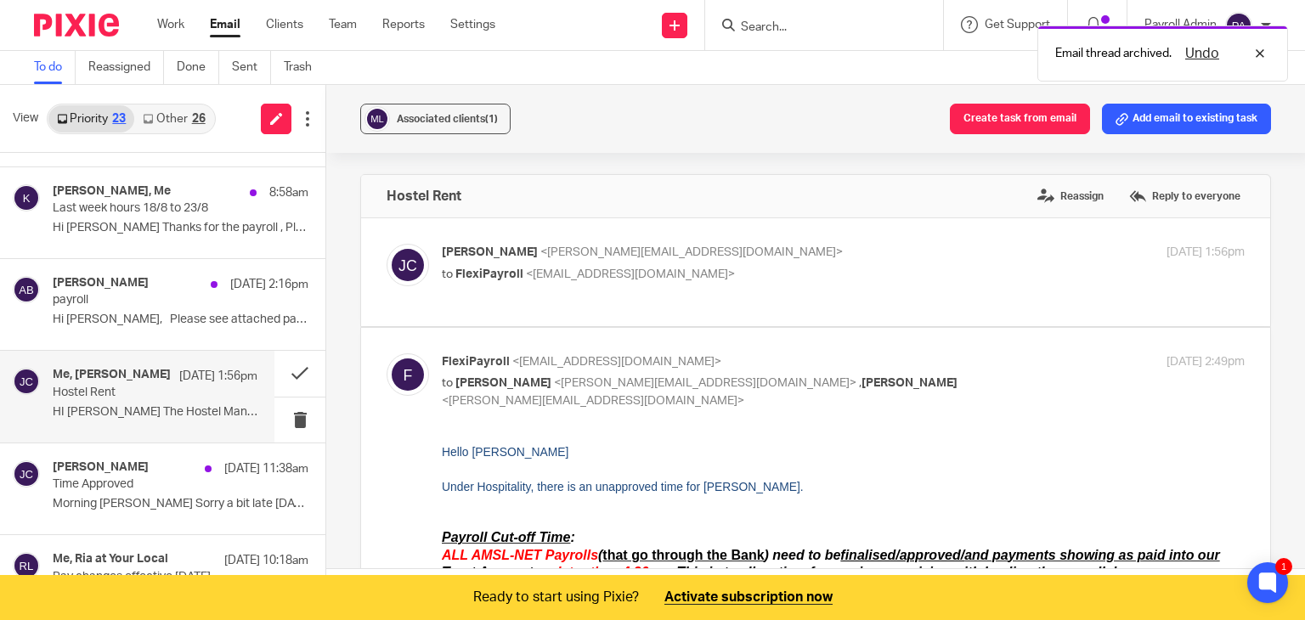
click at [101, 397] on p "Hostel Rent" at bounding box center [135, 393] width 164 height 14
click at [1179, 115] on button "Add email to existing task" at bounding box center [1186, 119] width 169 height 31
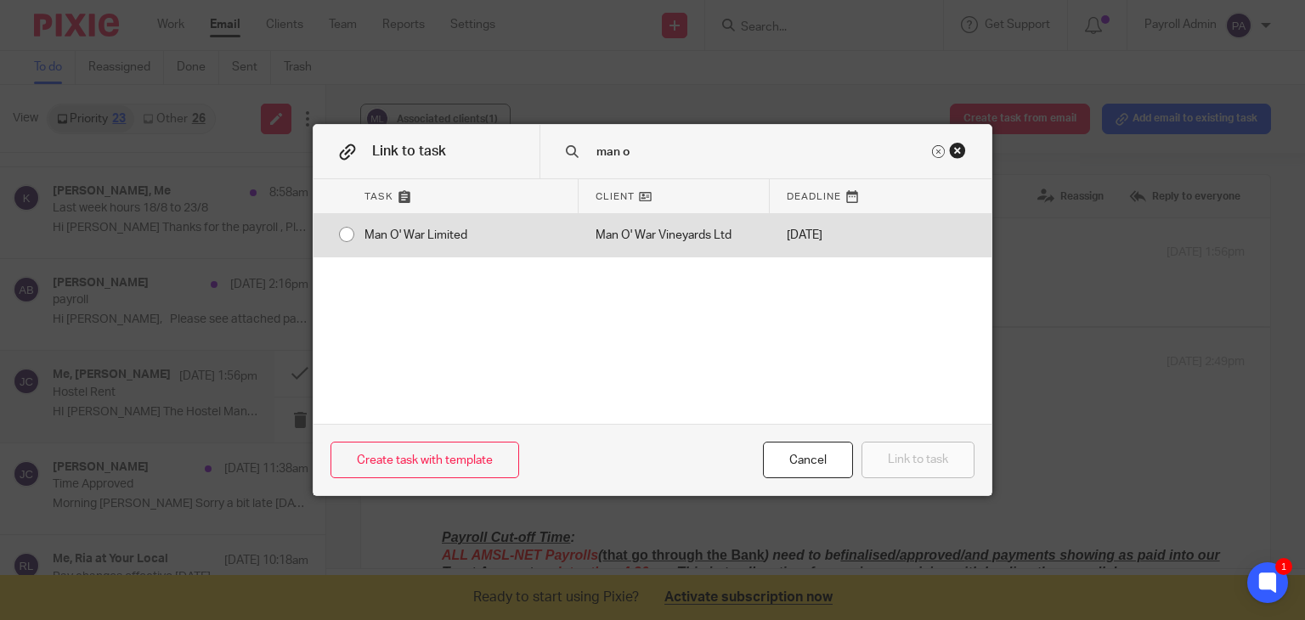
type input "man o"
click at [347, 232] on div "Man O' War Limited" at bounding box center [462, 235] width 231 height 42
radio input "true"
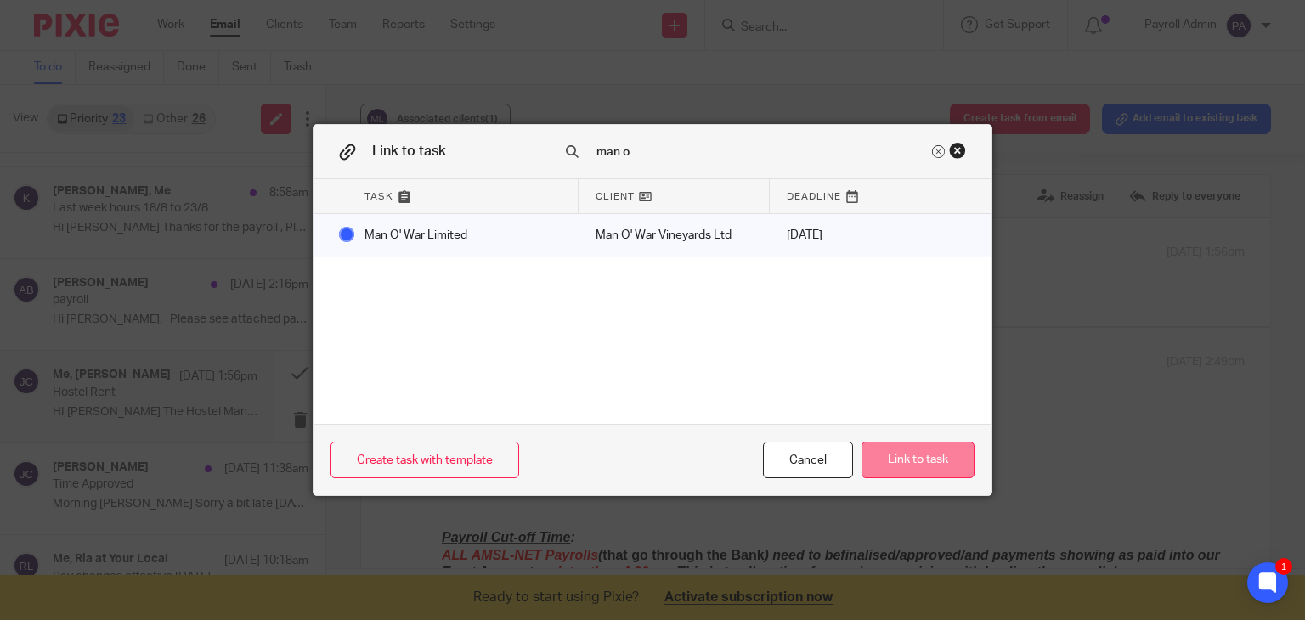
click at [927, 458] on button "Link to task" at bounding box center [917, 460] width 113 height 37
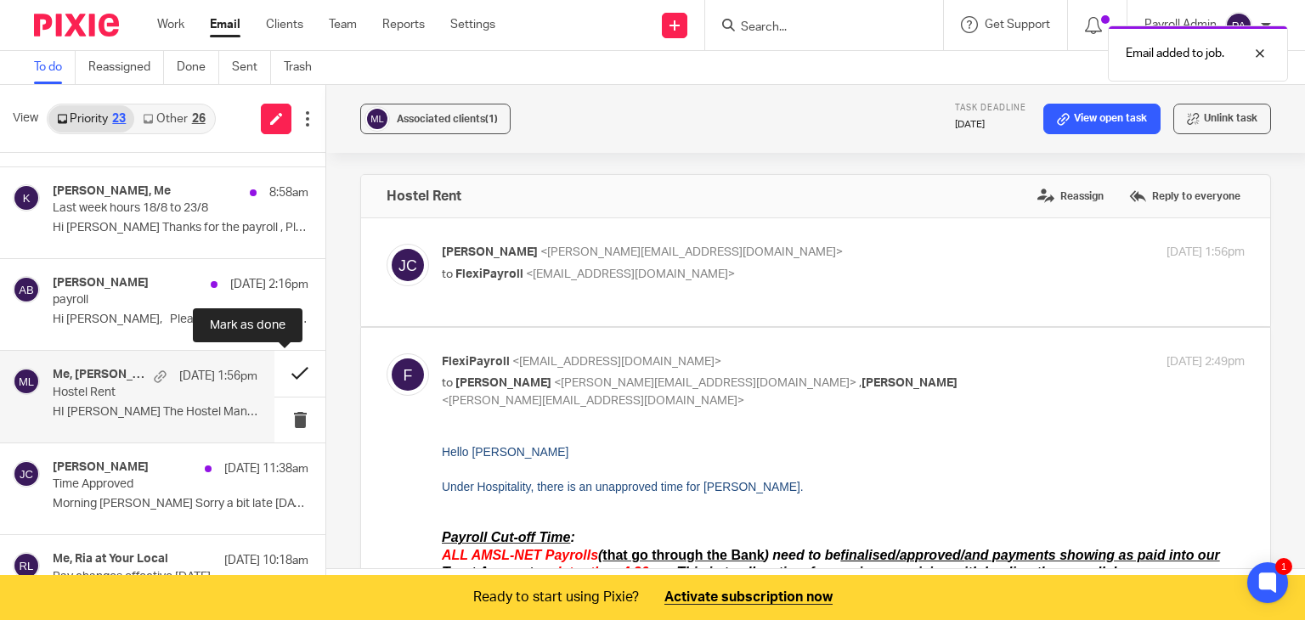
click at [276, 370] on button at bounding box center [299, 373] width 51 height 45
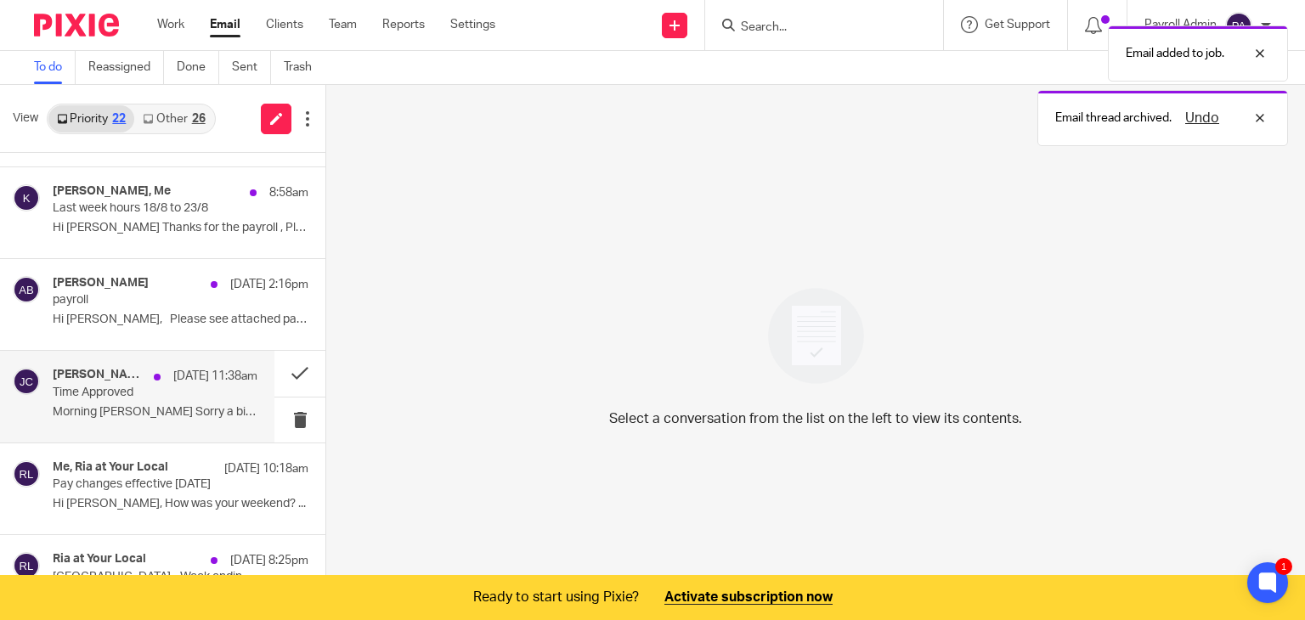
click at [120, 384] on div "Julie Cairns 25 Aug 11:38am" at bounding box center [155, 376] width 205 height 17
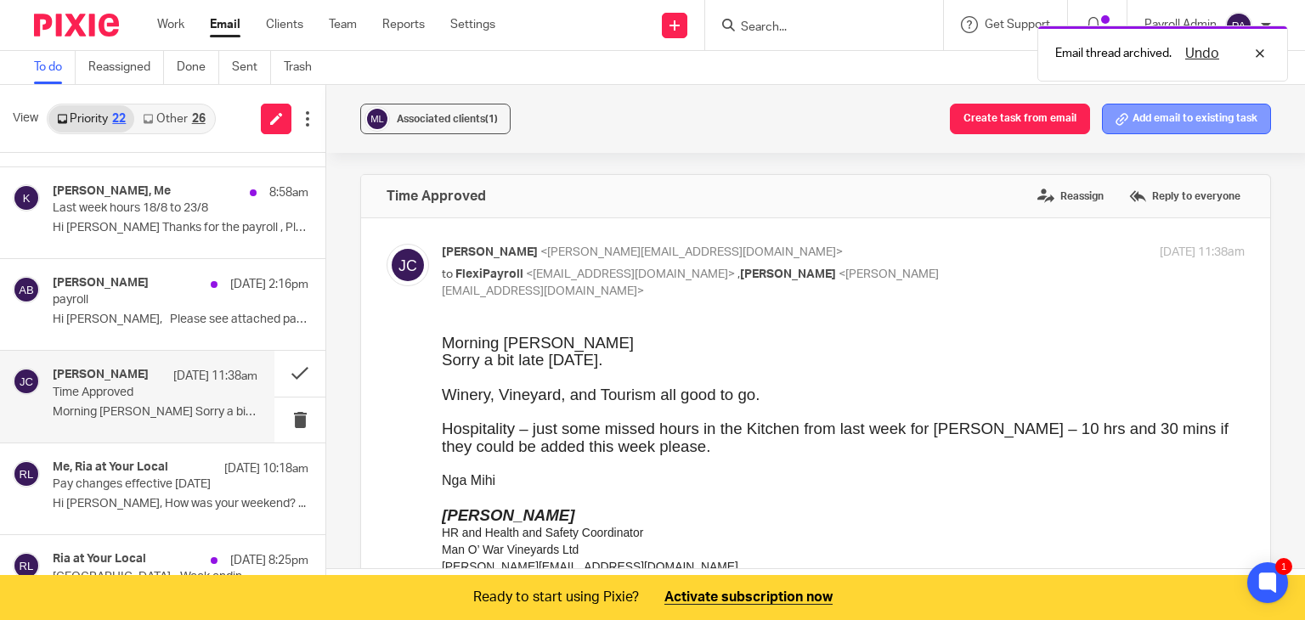
click at [1153, 116] on button "Add email to existing task" at bounding box center [1186, 119] width 169 height 31
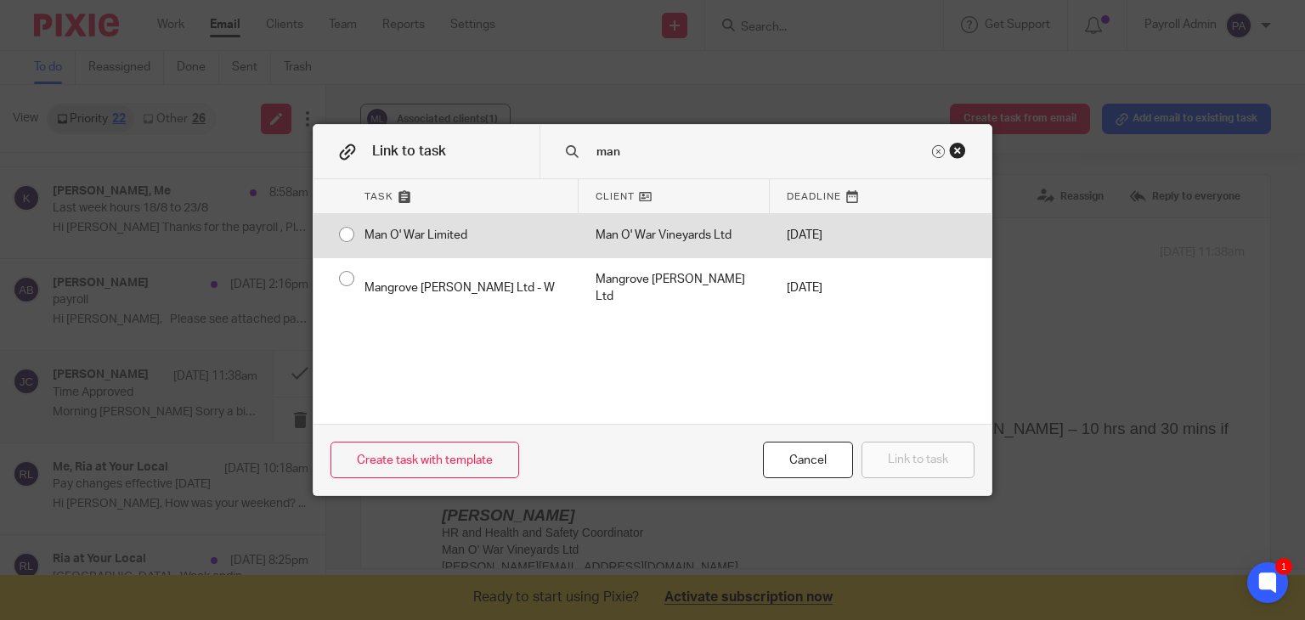
type input "man"
click at [340, 229] on input "radio" at bounding box center [346, 234] width 32 height 32
radio input "false"
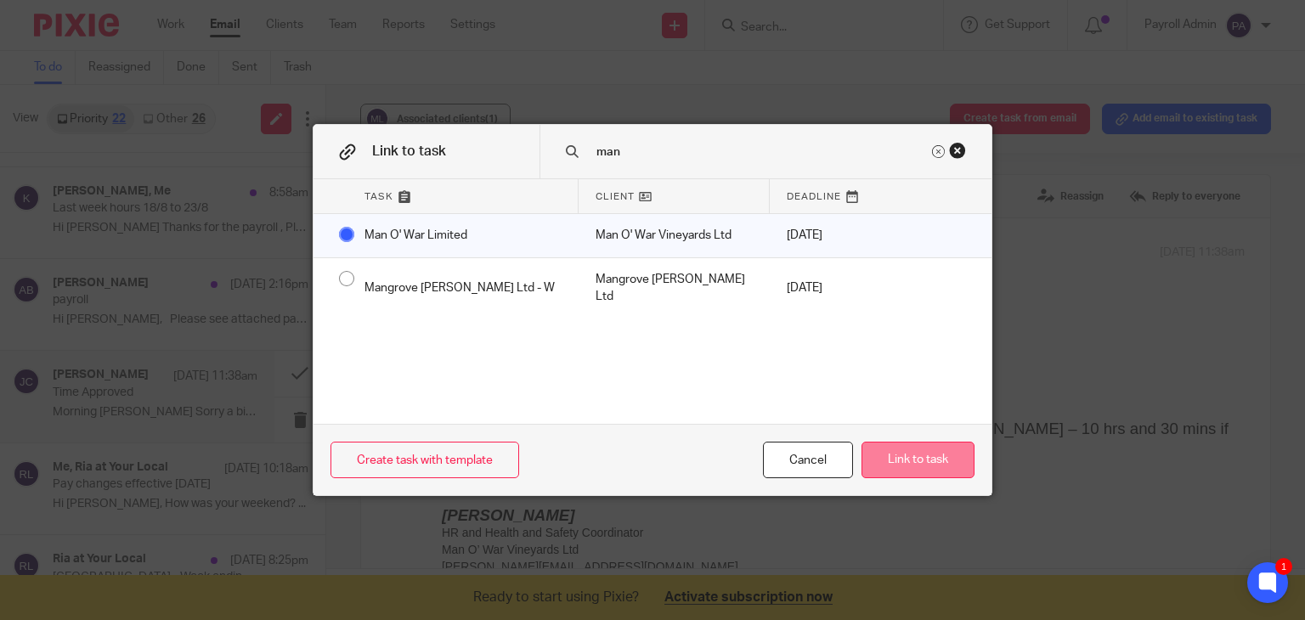
click at [918, 449] on button "Link to task" at bounding box center [917, 460] width 113 height 37
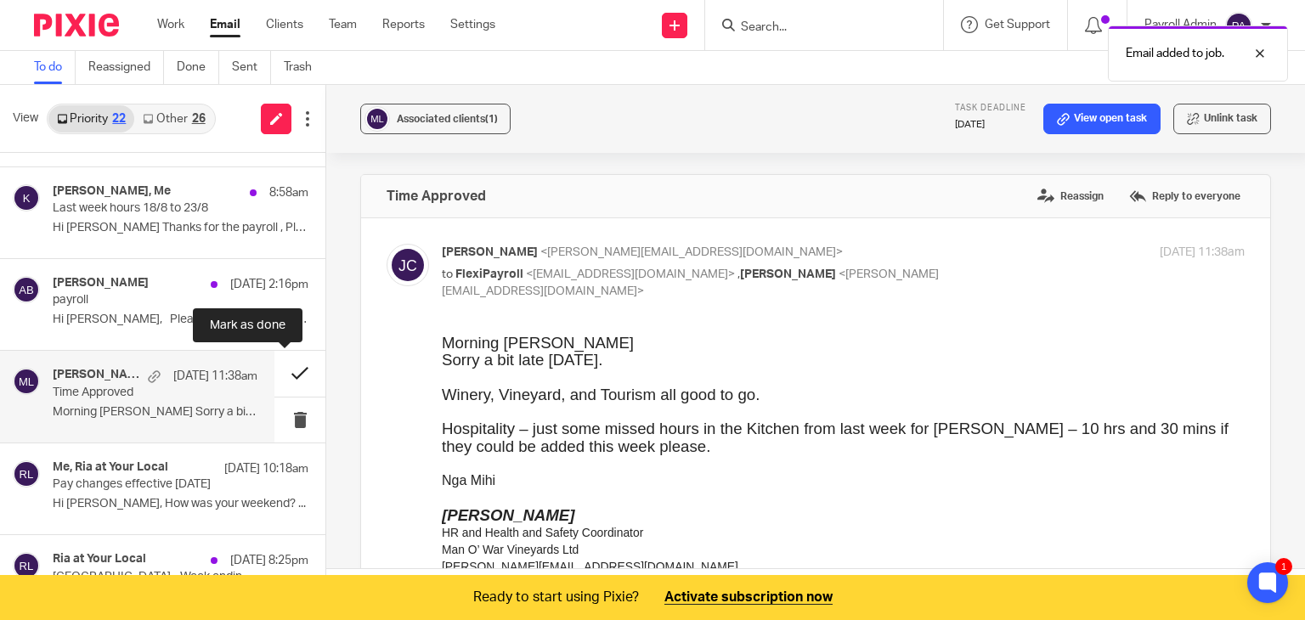
click at [279, 367] on button at bounding box center [299, 373] width 51 height 45
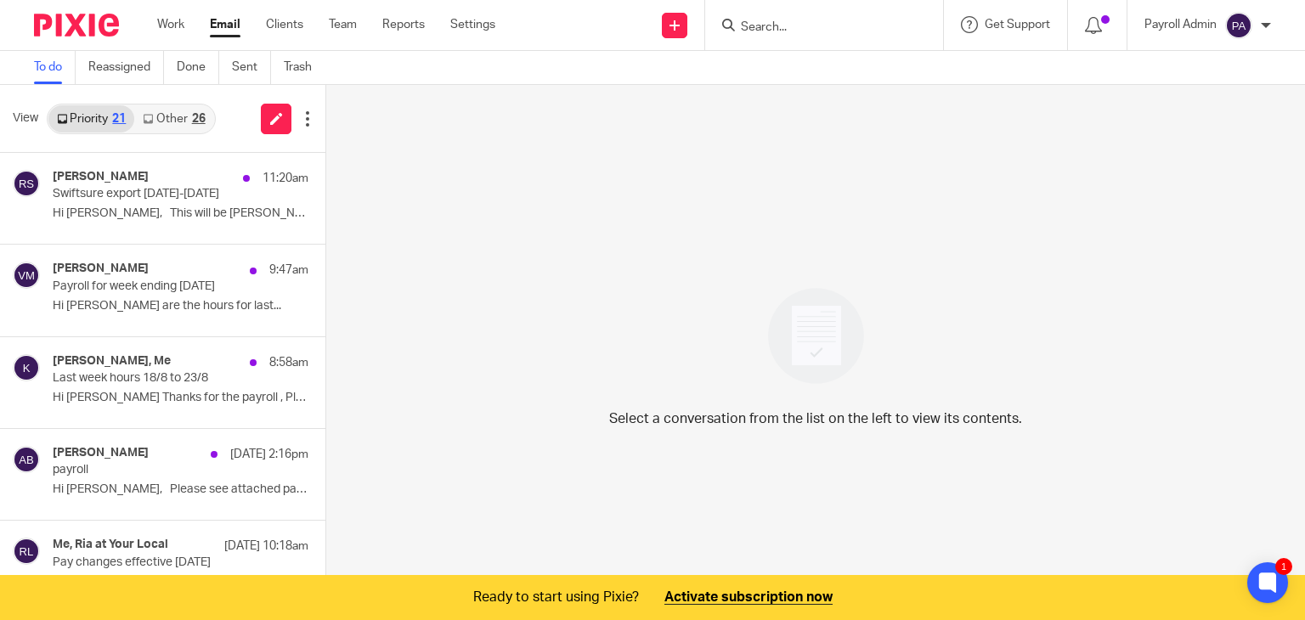
click at [183, 113] on link "Other 26" at bounding box center [173, 118] width 79 height 27
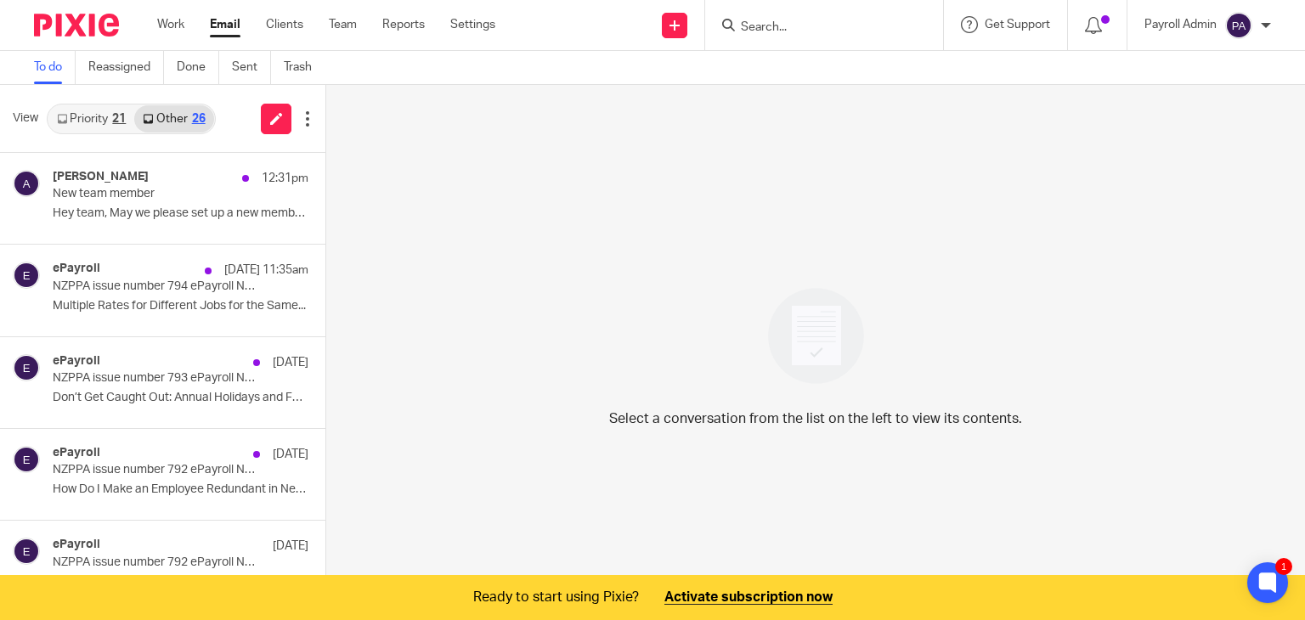
scroll to position [42, 0]
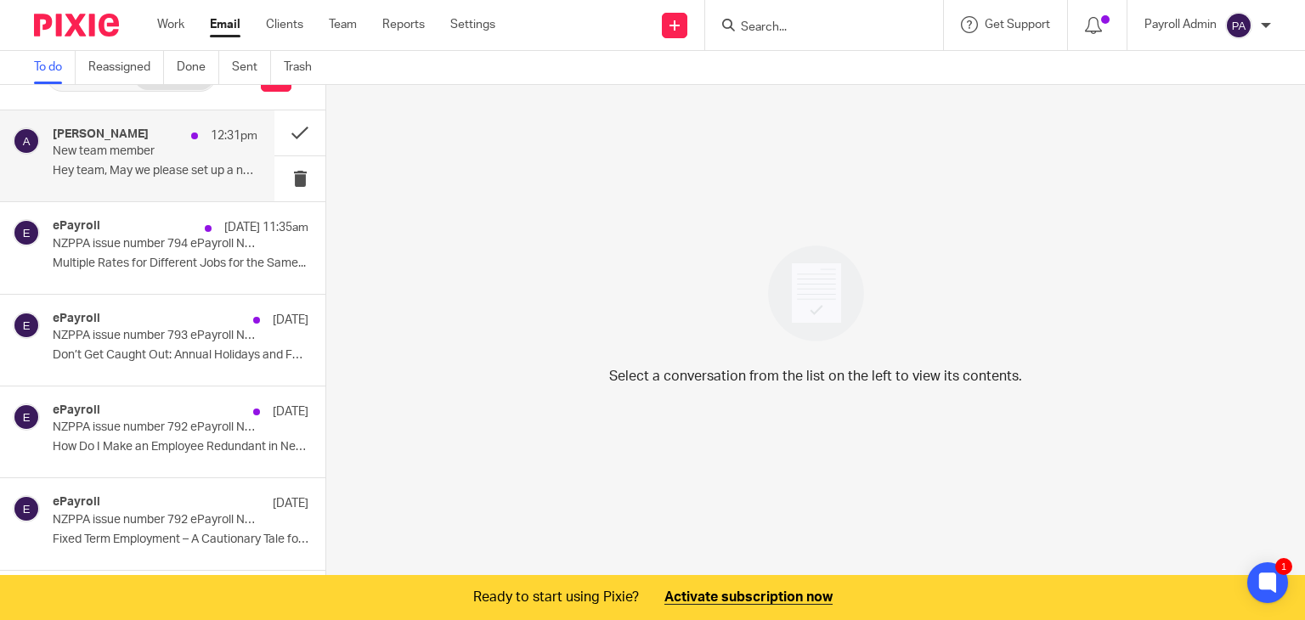
click at [91, 147] on p "New team member" at bounding box center [135, 151] width 164 height 14
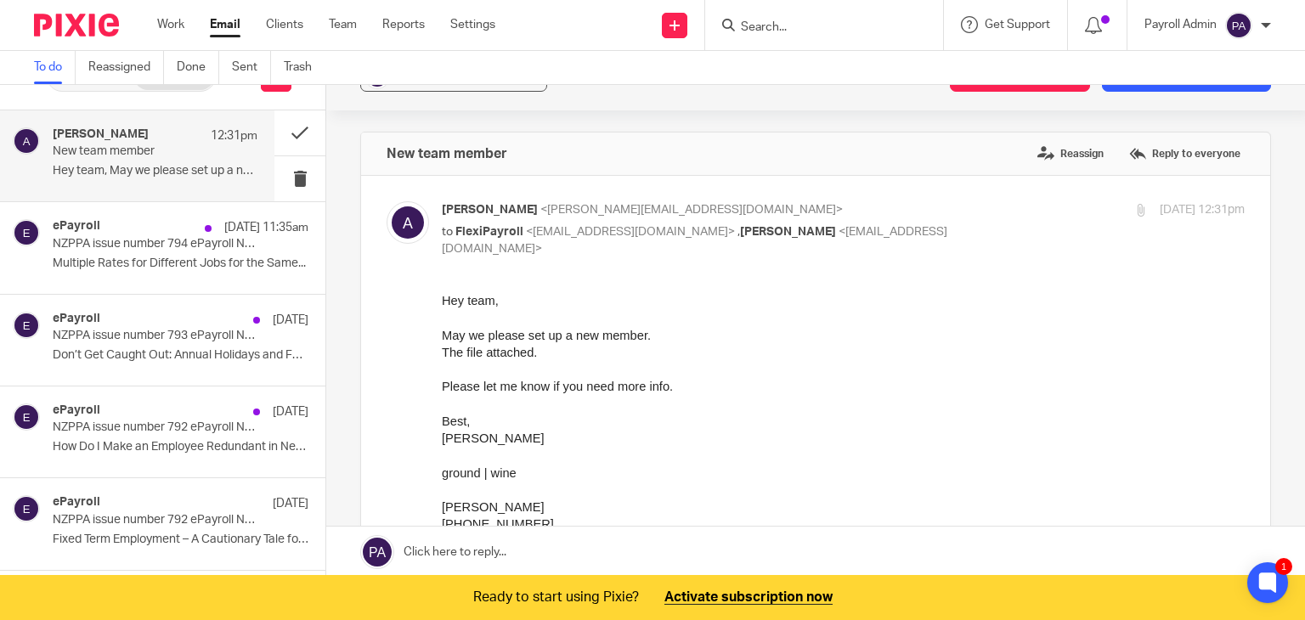
scroll to position [0, 0]
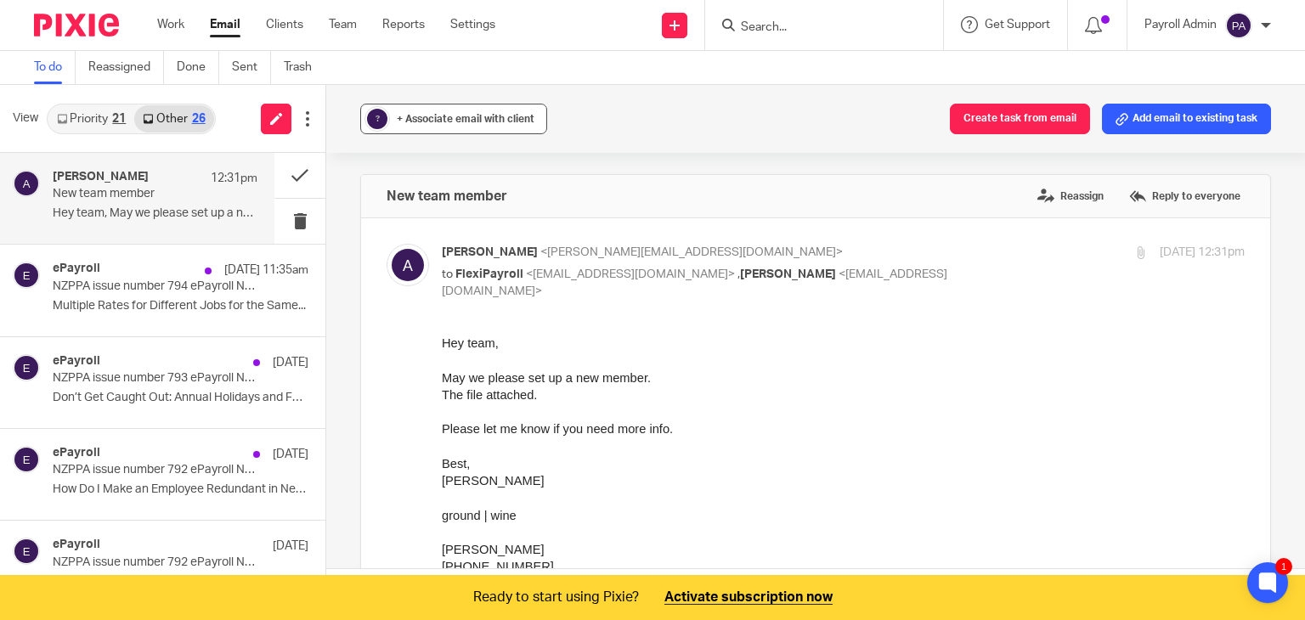
click at [437, 116] on span "+ Associate email with client" at bounding box center [466, 119] width 138 height 10
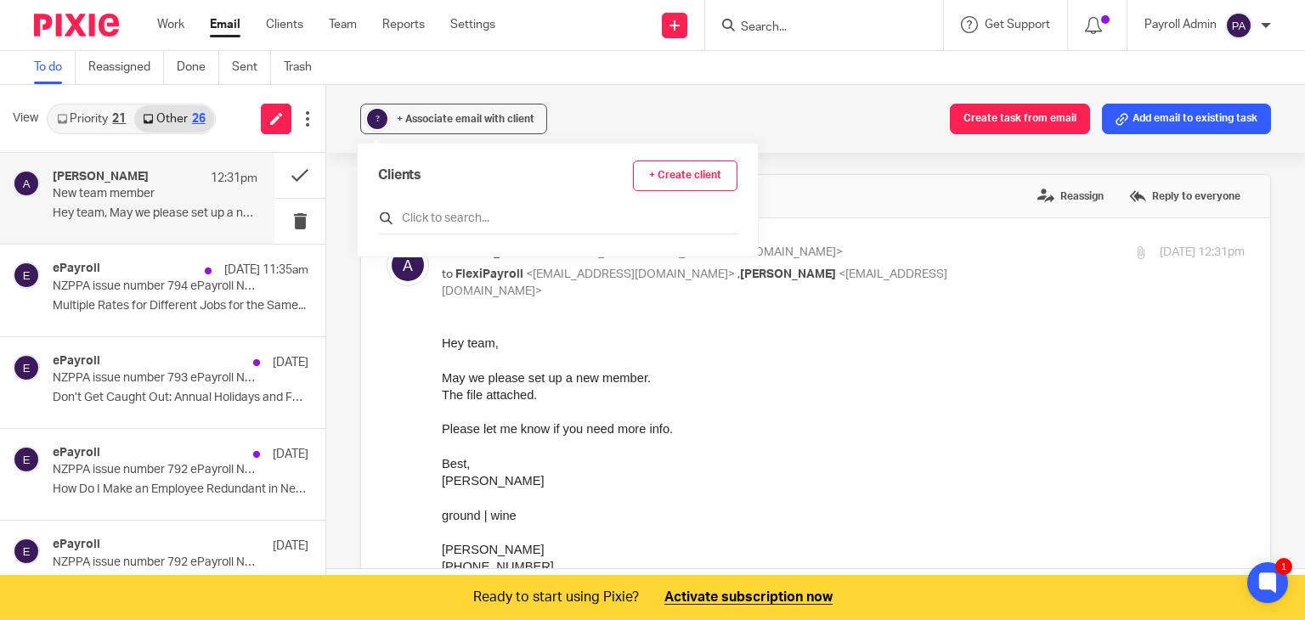
click at [454, 219] on input "text" at bounding box center [557, 218] width 359 height 17
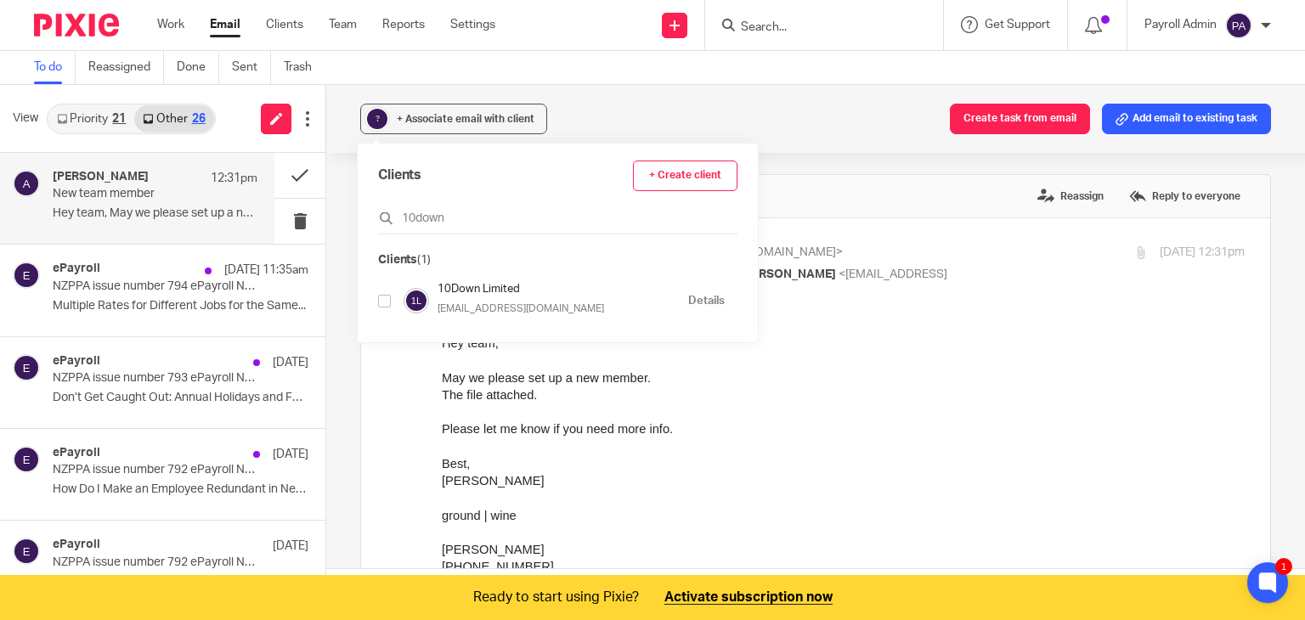
type input "10down"
click at [380, 298] on input "checkbox" at bounding box center [384, 301] width 13 height 13
checkbox input "true"
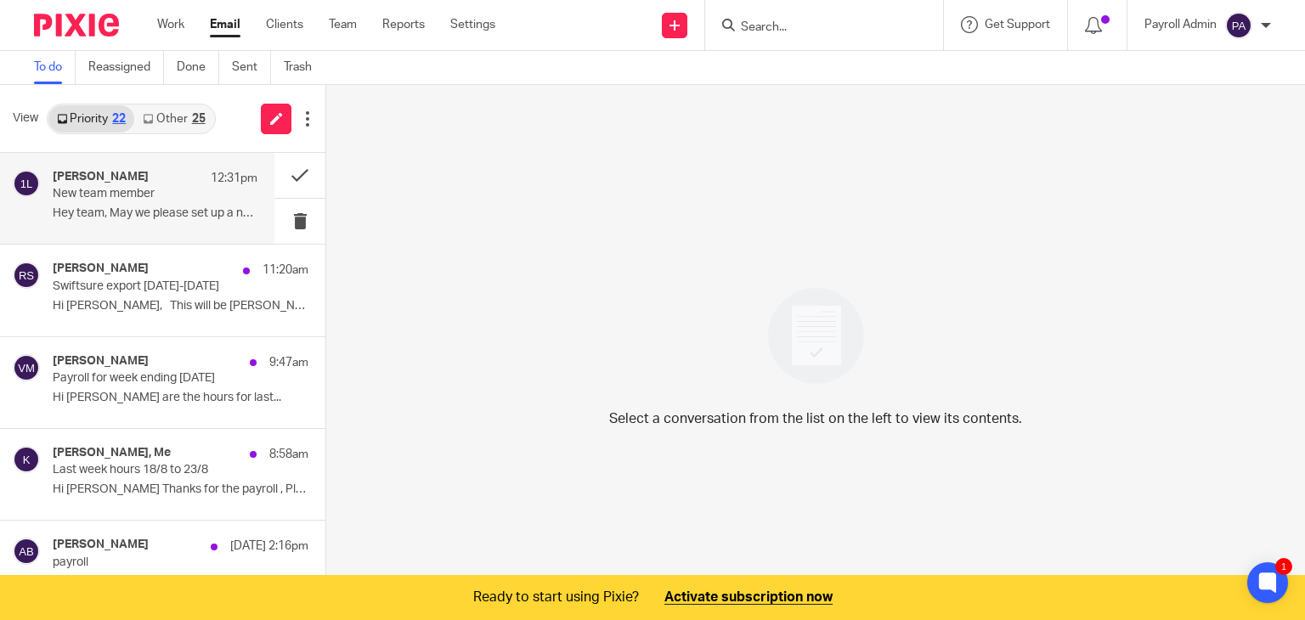
click at [124, 195] on p "New team member" at bounding box center [135, 194] width 164 height 14
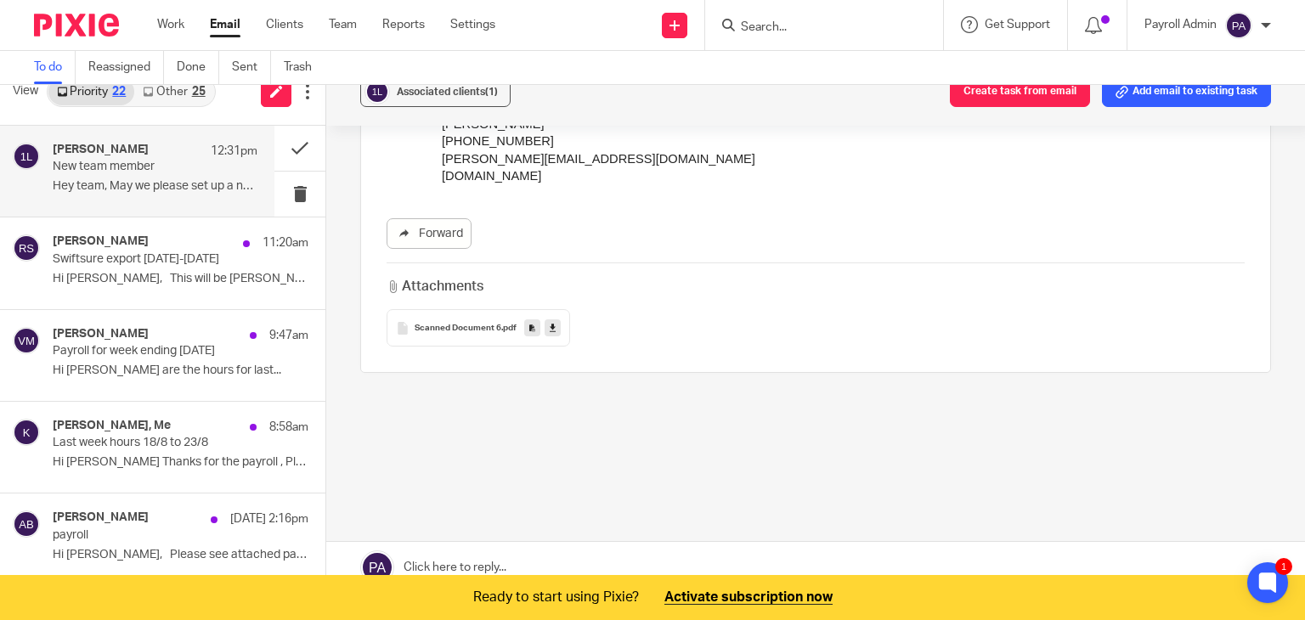
scroll to position [42, 0]
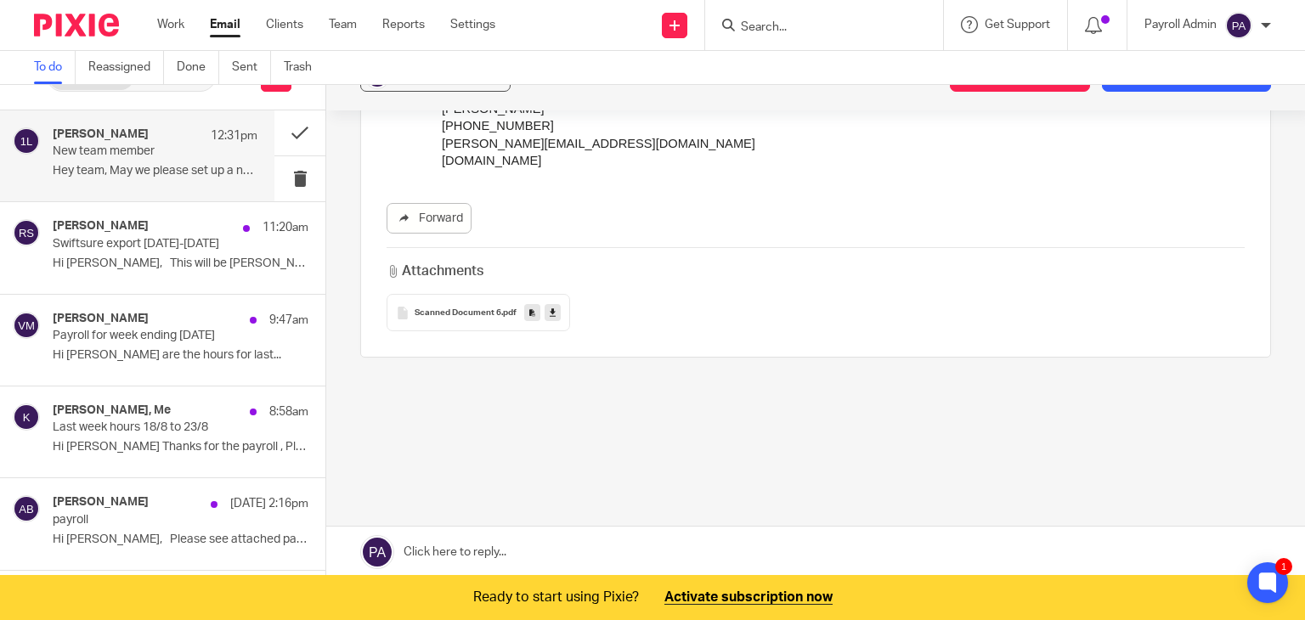
click at [493, 550] on link at bounding box center [815, 552] width 978 height 51
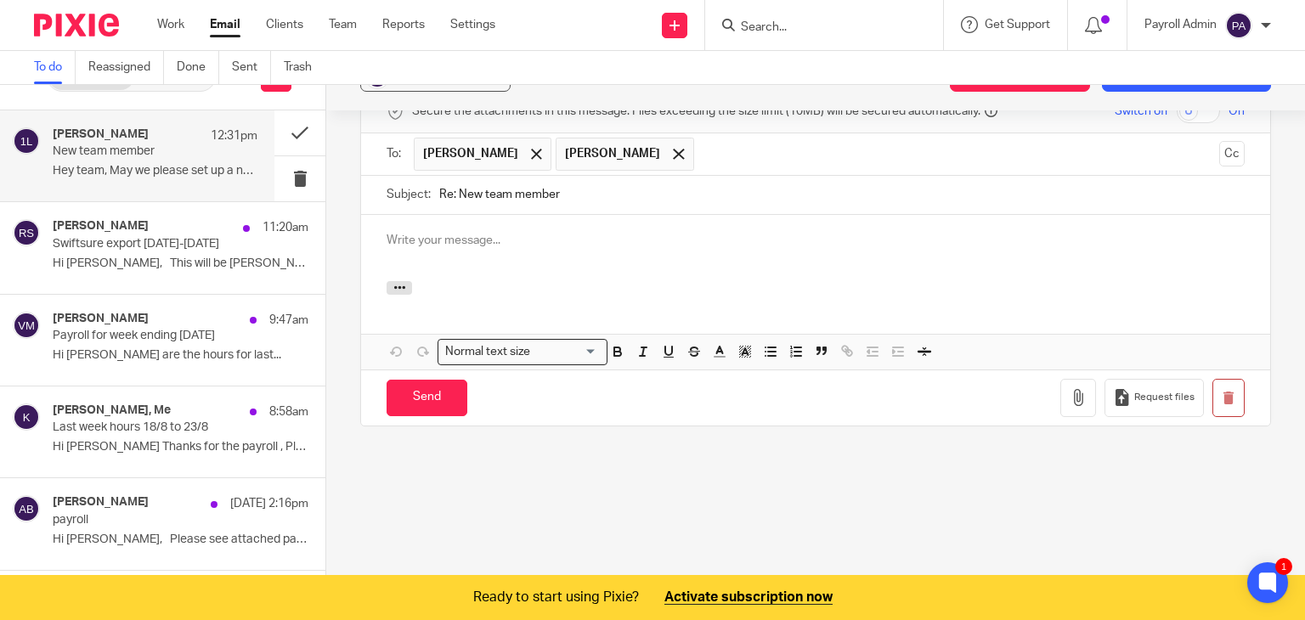
scroll to position [0, 0]
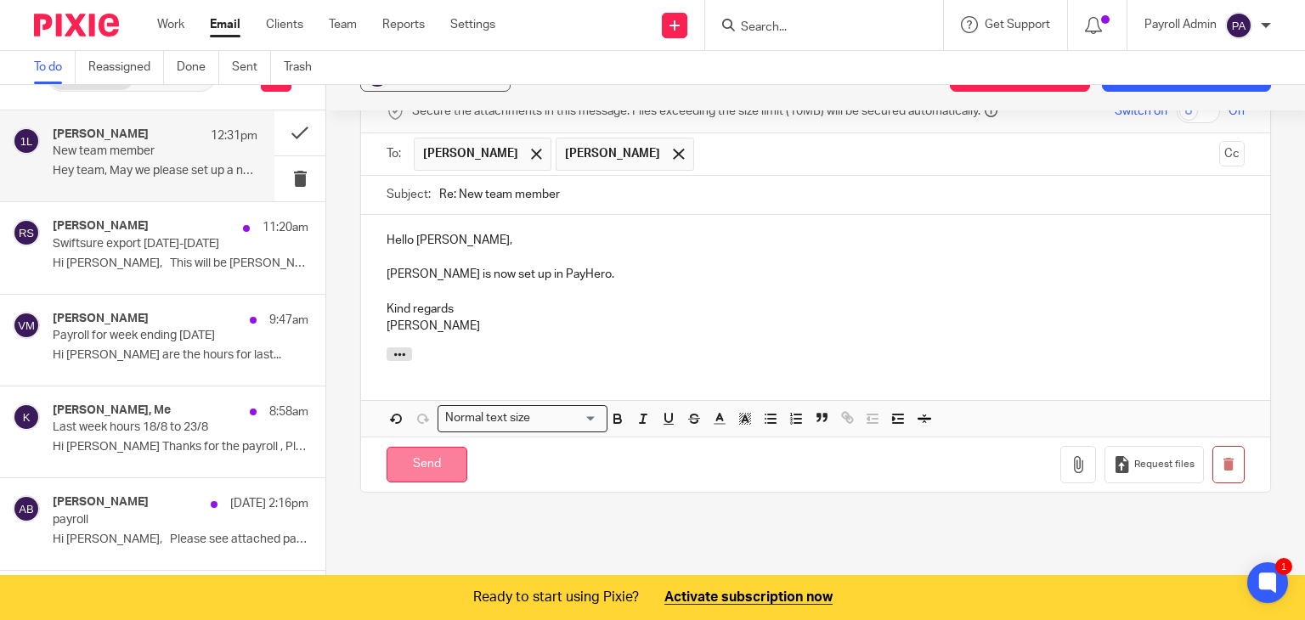
click at [431, 459] on input "Send" at bounding box center [426, 465] width 81 height 37
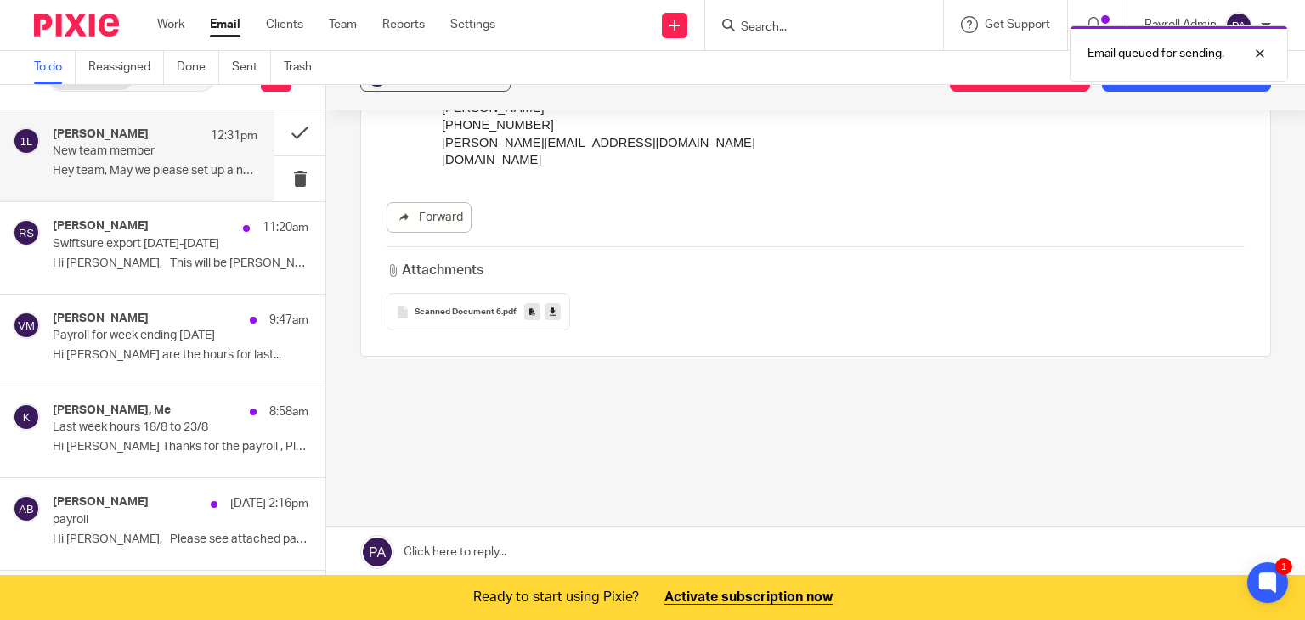
scroll to position [398, 0]
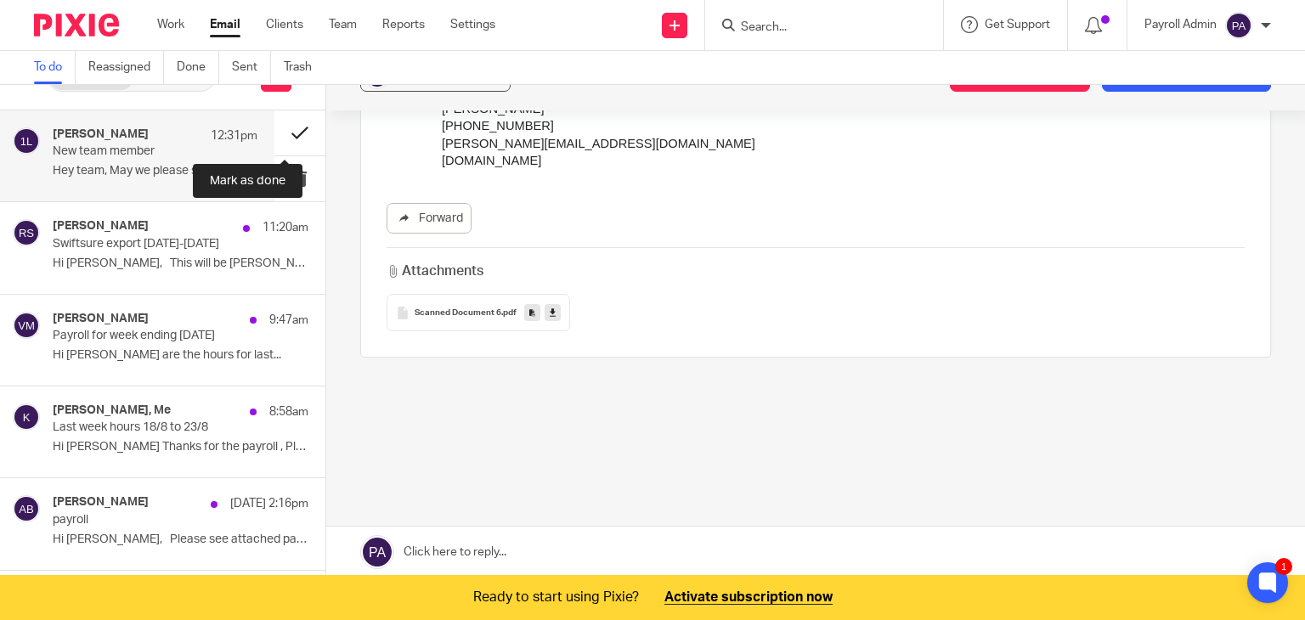
click at [283, 125] on button at bounding box center [299, 132] width 51 height 45
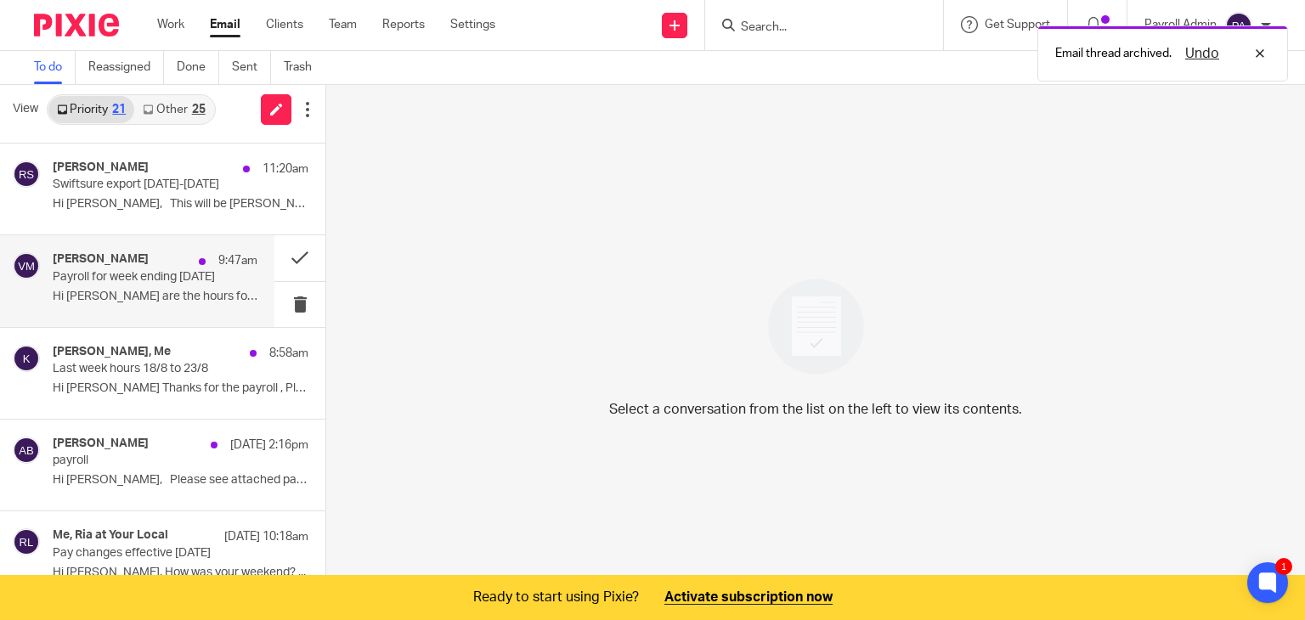
scroll to position [0, 0]
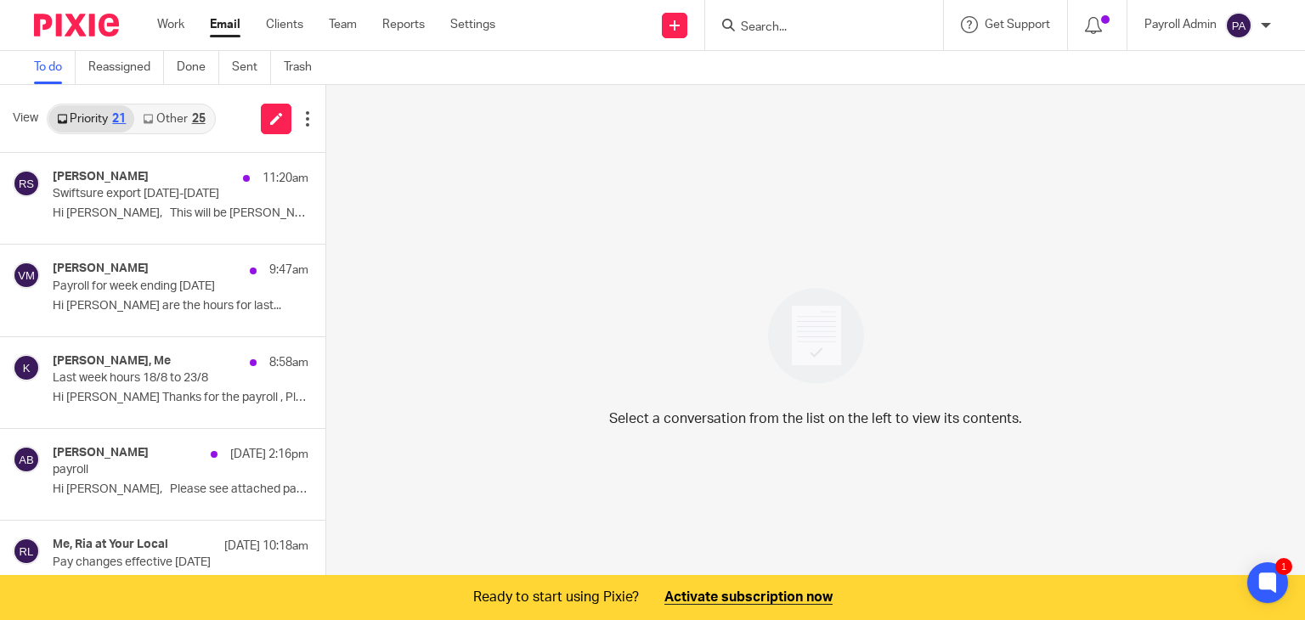
click at [807, 25] on input "Search" at bounding box center [815, 27] width 153 height 15
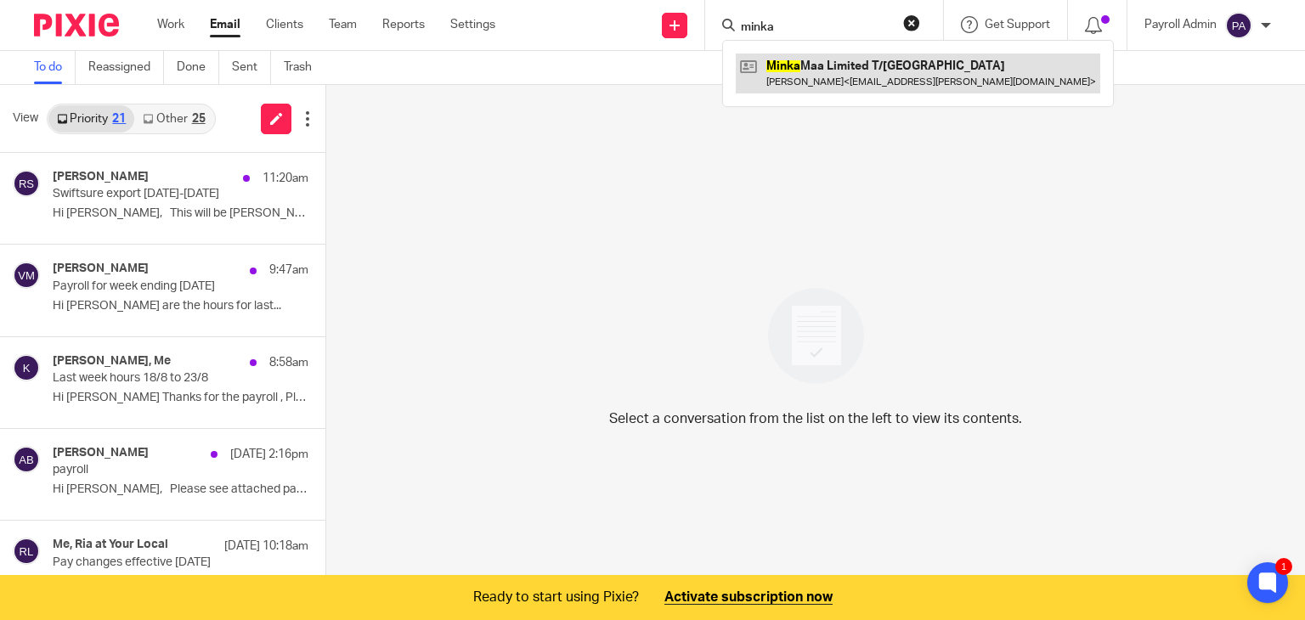
type input "minka"
click at [824, 72] on link at bounding box center [917, 73] width 364 height 39
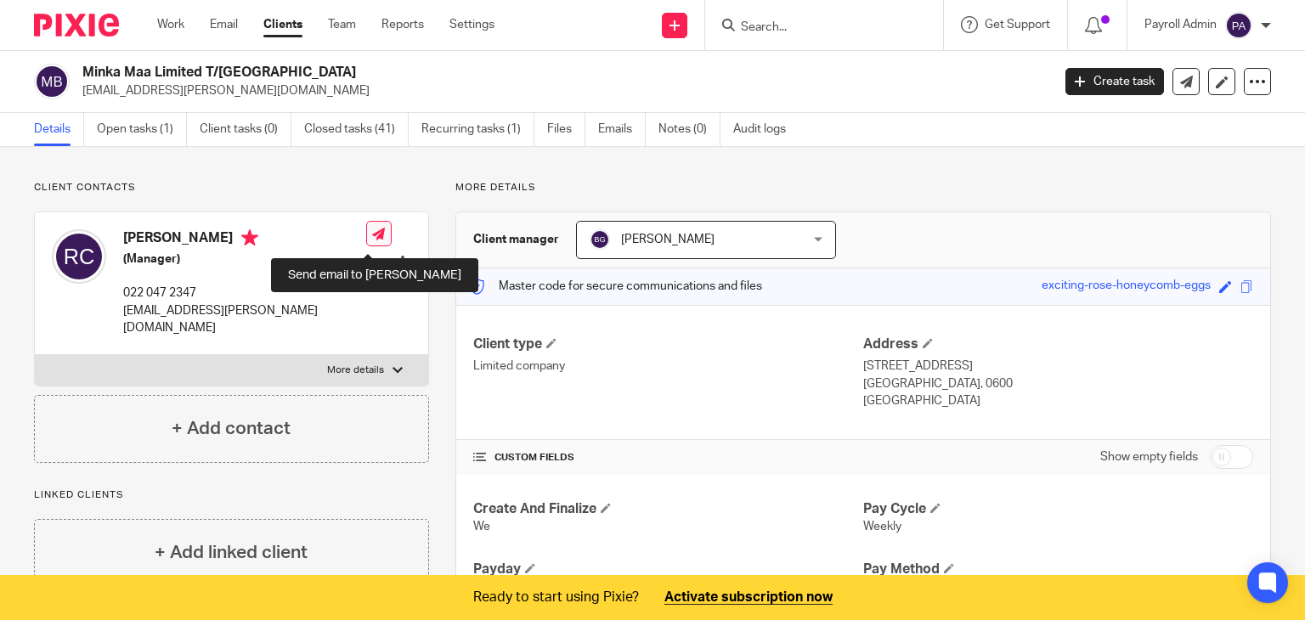
click at [372, 238] on icon at bounding box center [378, 234] width 13 height 13
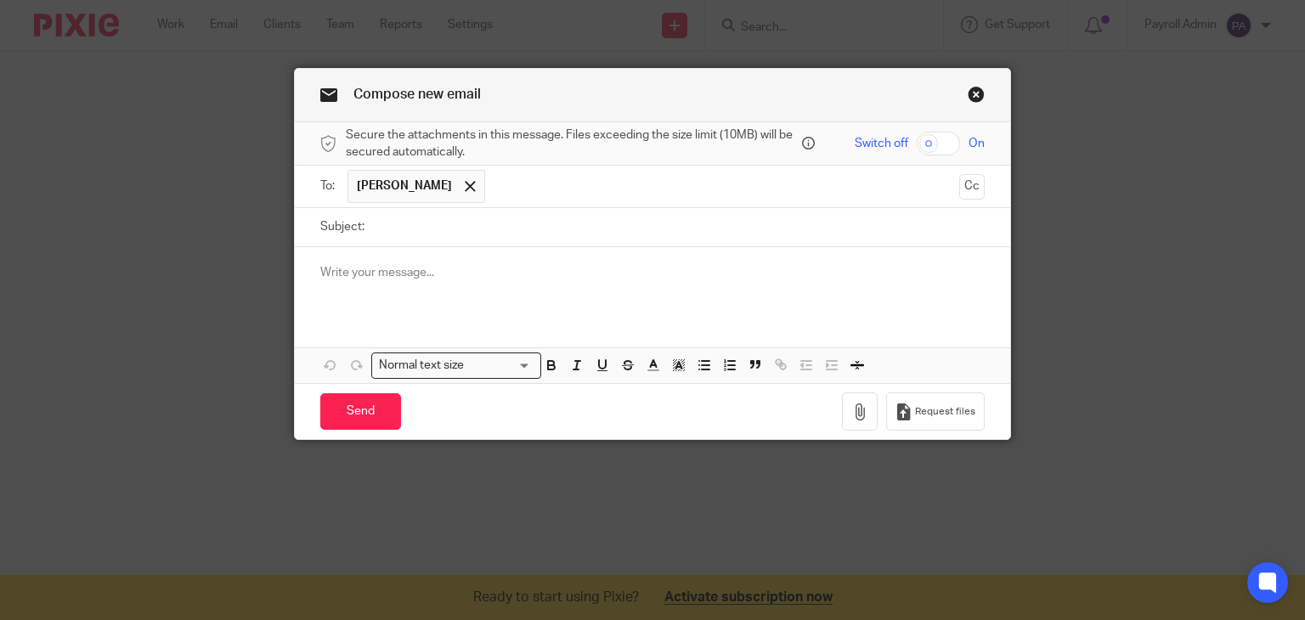
click at [381, 229] on input "Subject:" at bounding box center [679, 227] width 612 height 38
type input "Todays Payroll [DATE]"
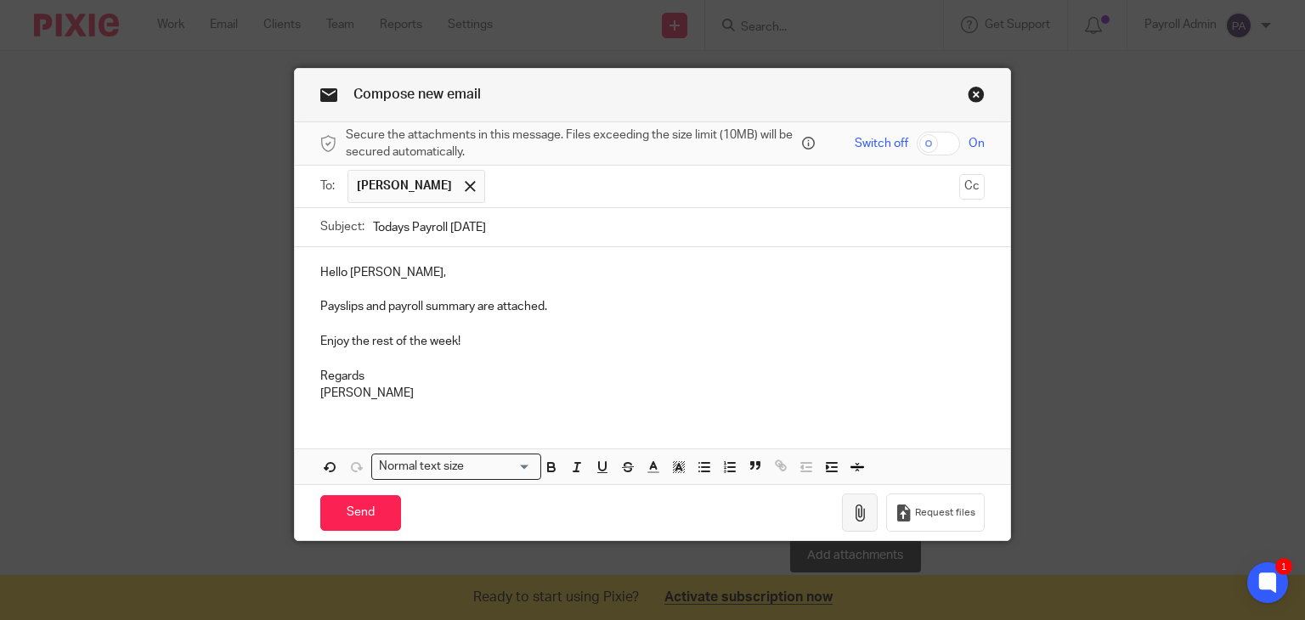
click at [853, 513] on icon "button" at bounding box center [859, 512] width 17 height 17
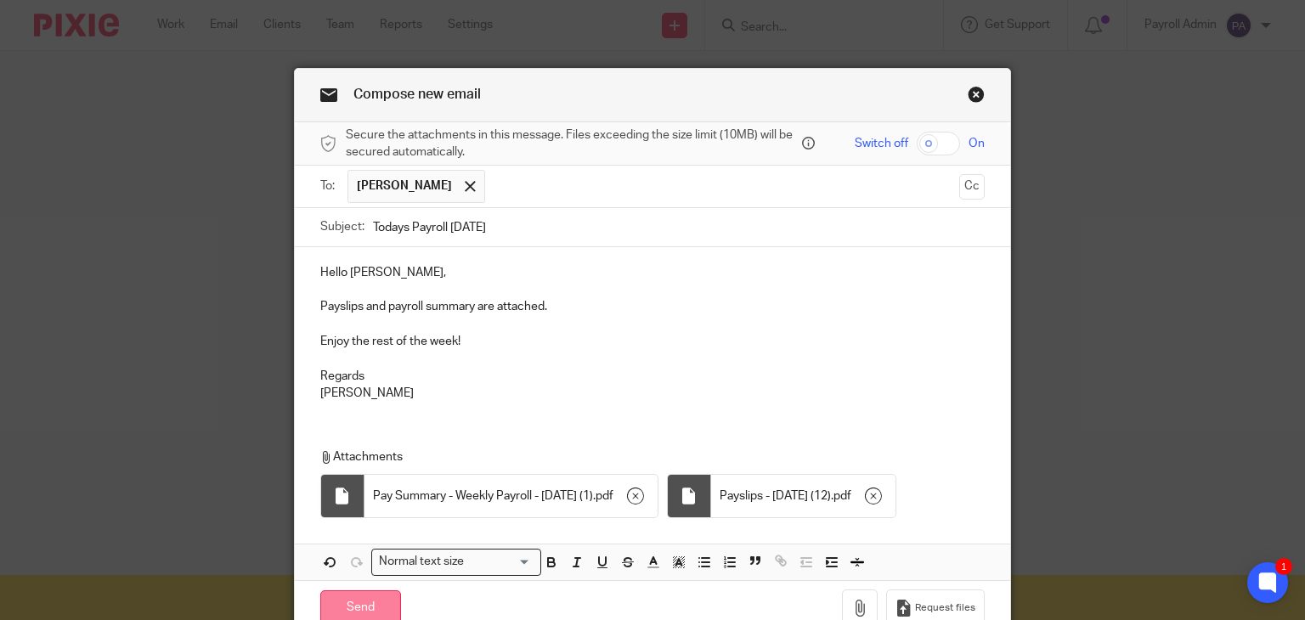
click at [357, 603] on input "Send" at bounding box center [360, 608] width 81 height 37
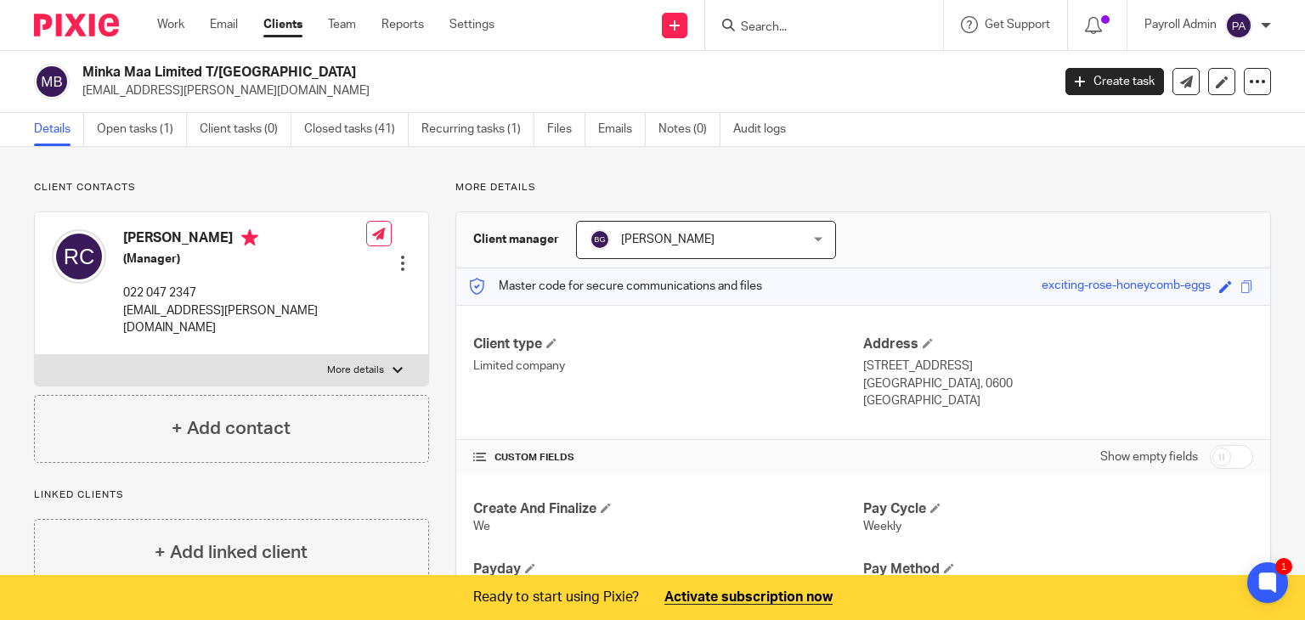
click at [228, 14] on div "Work Email Clients Team Reports Settings Work Email Clients Team Reports Settin…" at bounding box center [330, 25] width 380 height 50
click at [221, 22] on link "Email" at bounding box center [224, 24] width 28 height 17
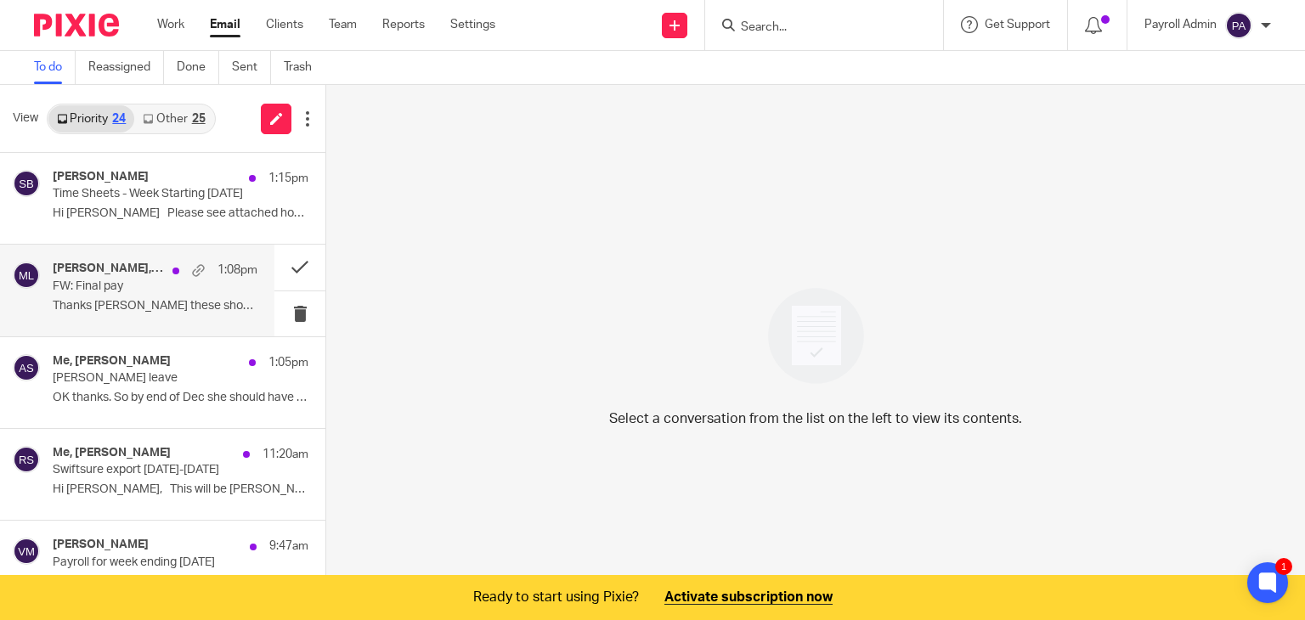
click at [101, 302] on p "Thanks [PERSON_NAME] these should be..." at bounding box center [155, 306] width 205 height 14
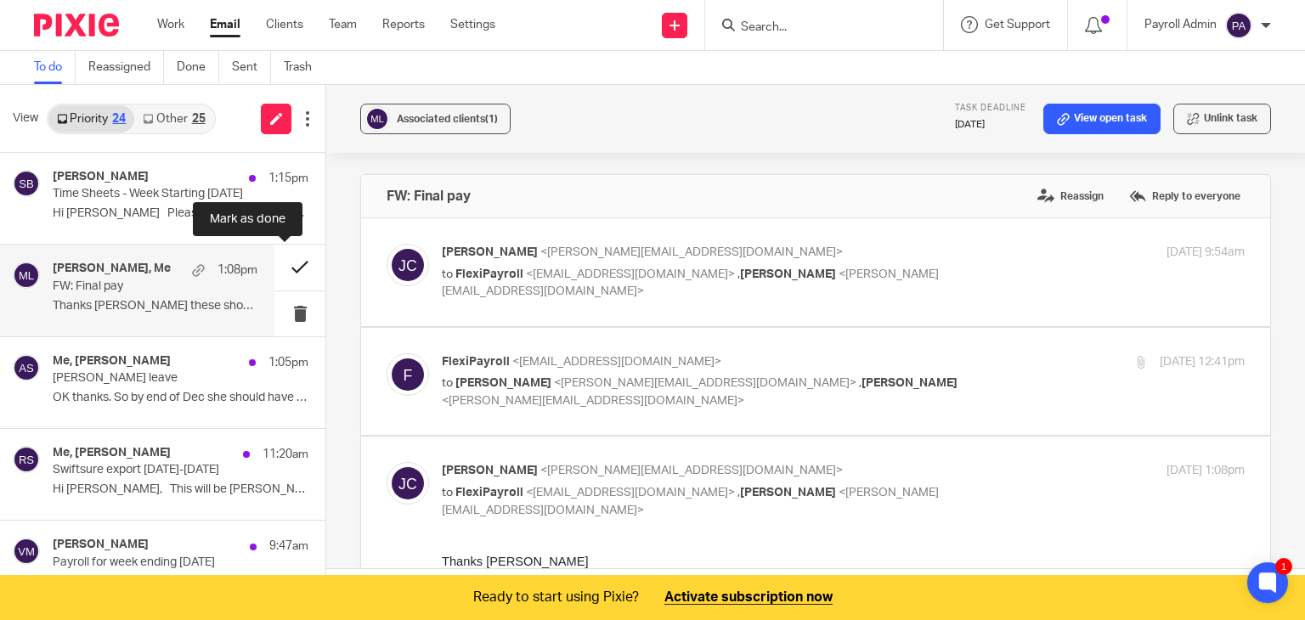
click at [285, 259] on button at bounding box center [299, 267] width 51 height 45
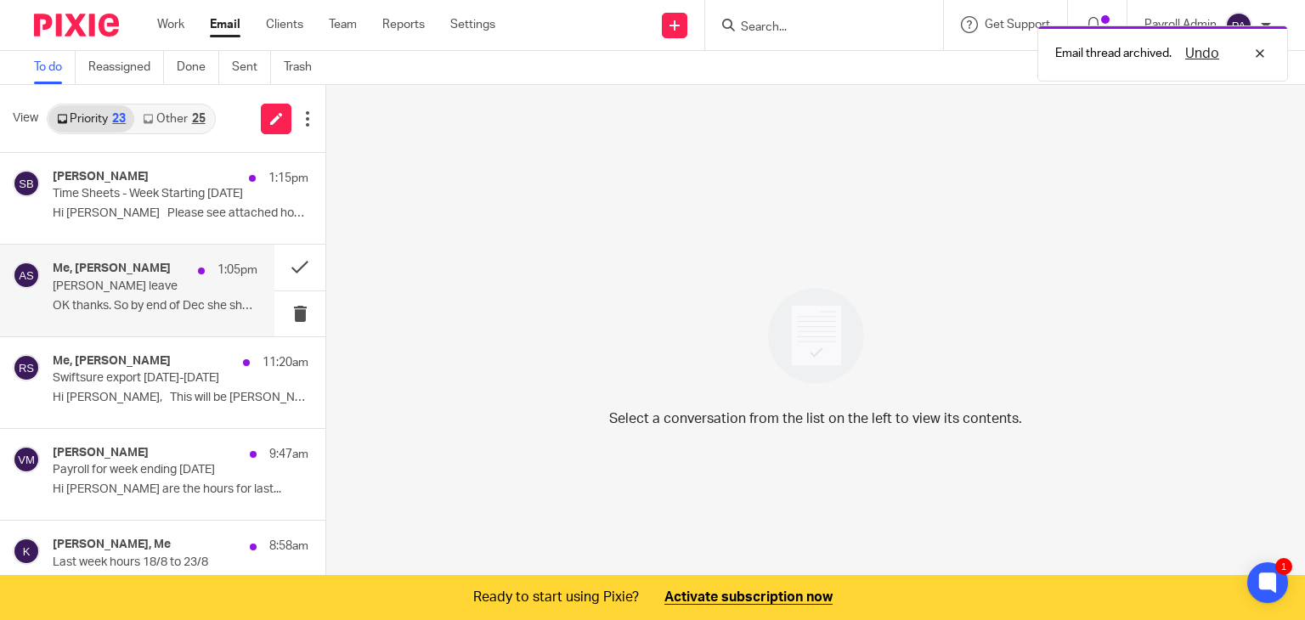
click at [159, 284] on p "Sonal leave" at bounding box center [135, 286] width 164 height 14
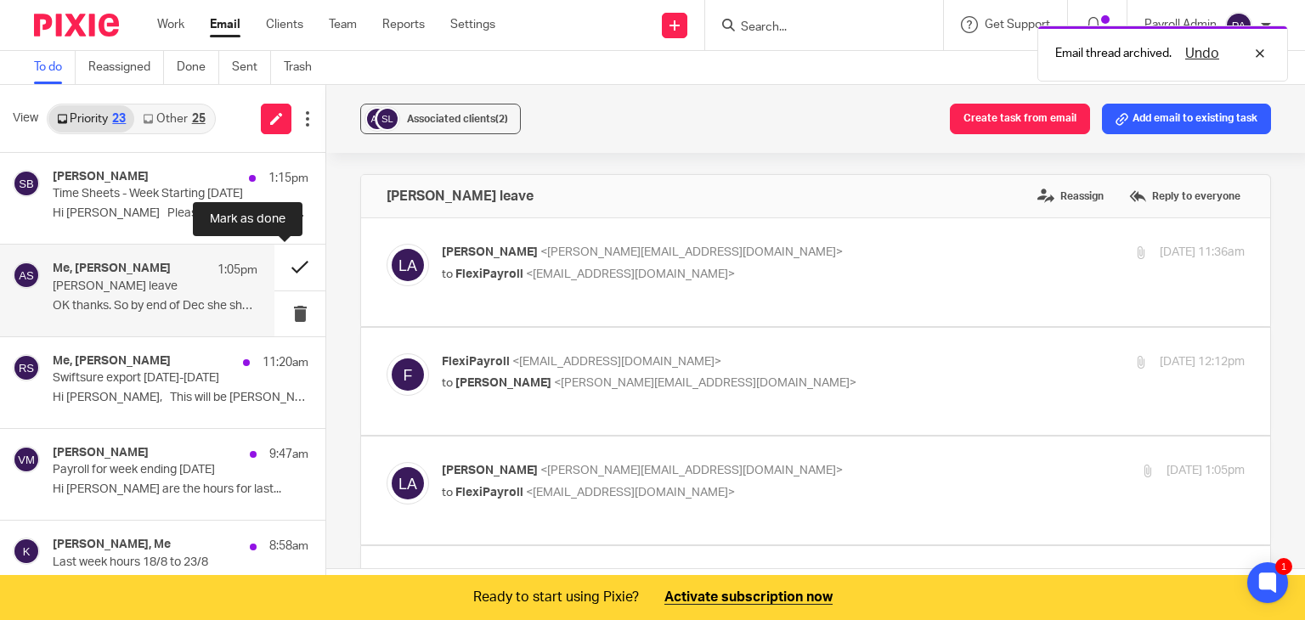
click at [283, 268] on button at bounding box center [299, 267] width 51 height 45
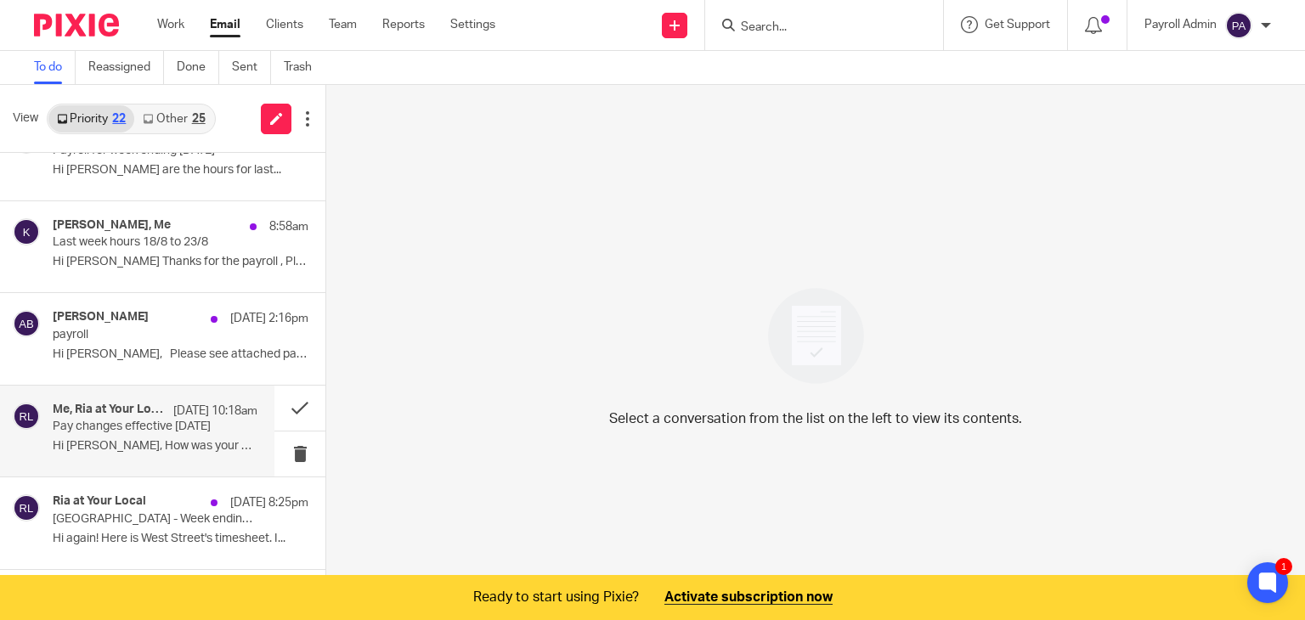
scroll to position [255, 0]
